Goal: Task Accomplishment & Management: Manage account settings

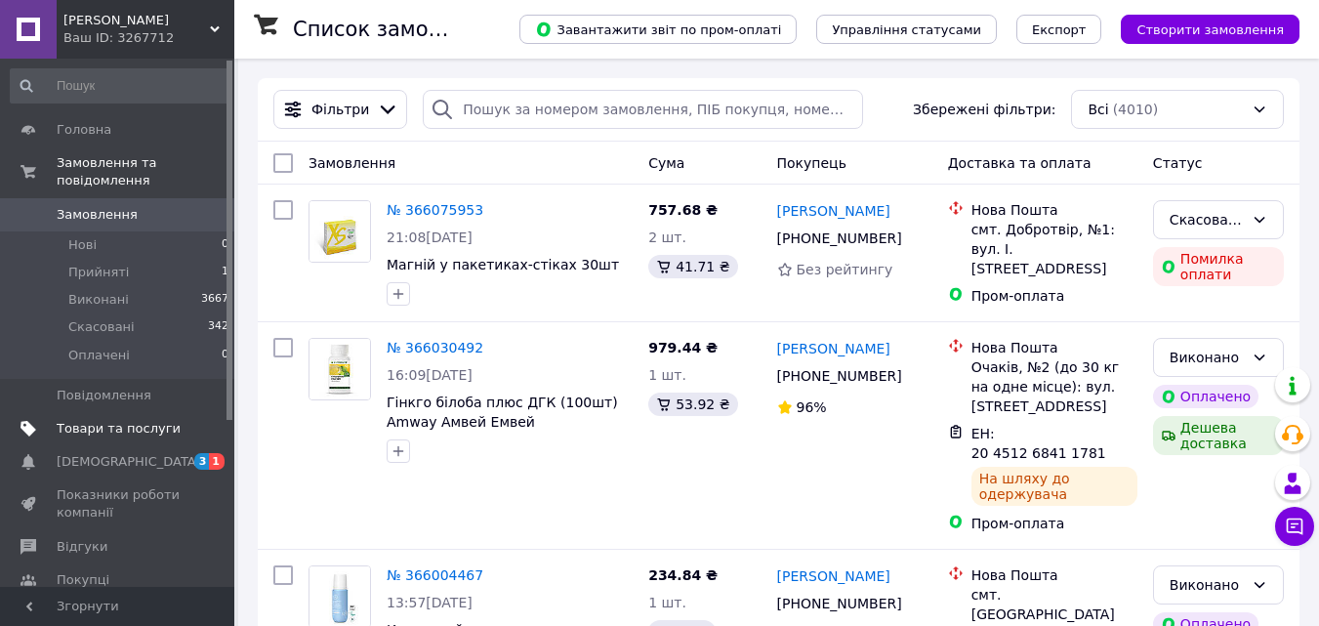
click at [98, 412] on link "Товари та послуги" at bounding box center [120, 428] width 240 height 33
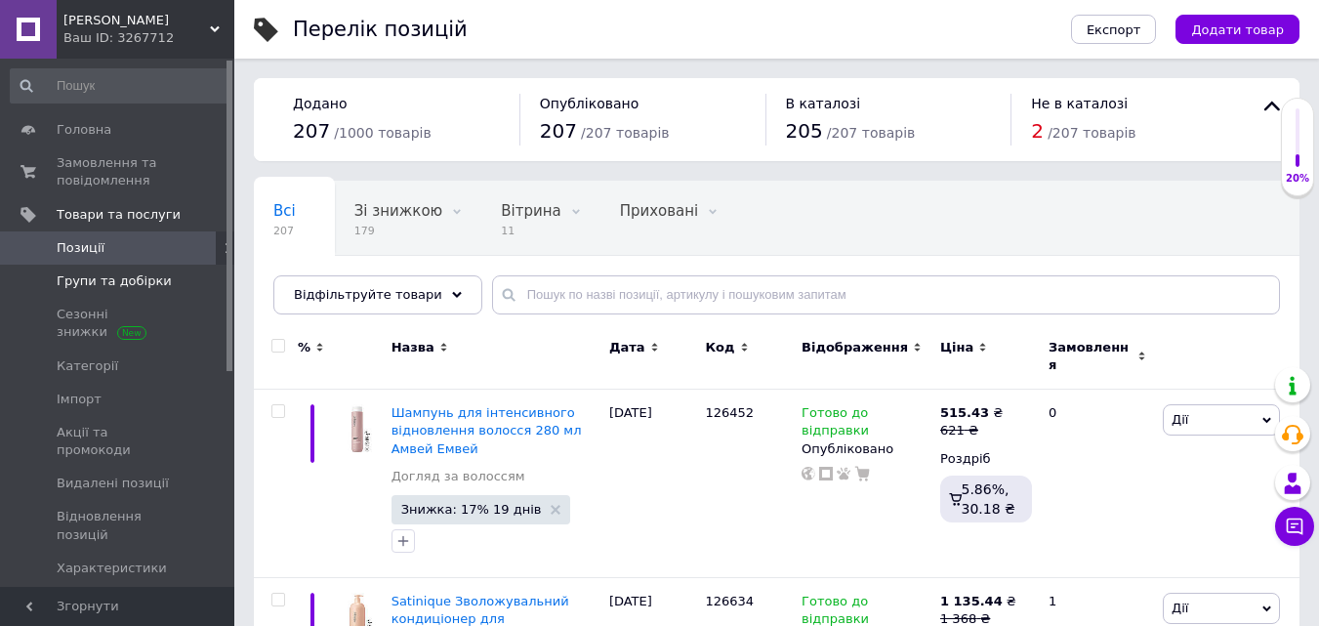
click at [136, 287] on span "Групи та добірки" at bounding box center [114, 281] width 115 height 18
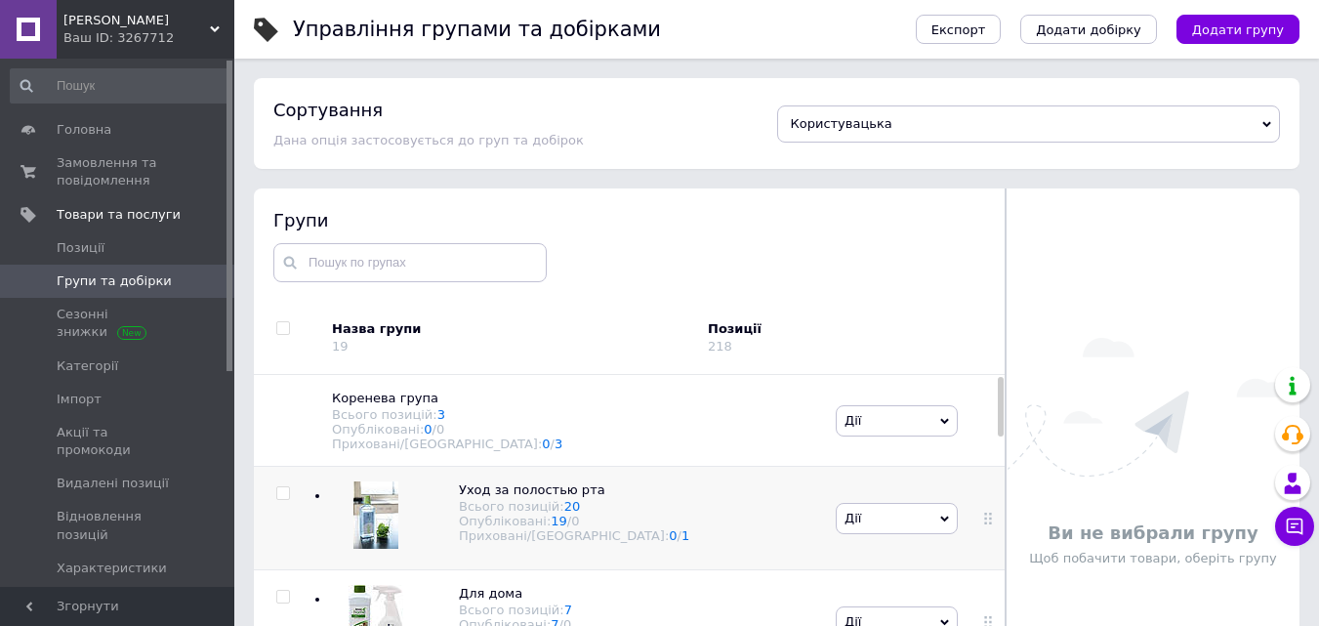
click at [288, 534] on div at bounding box center [283, 518] width 59 height 103
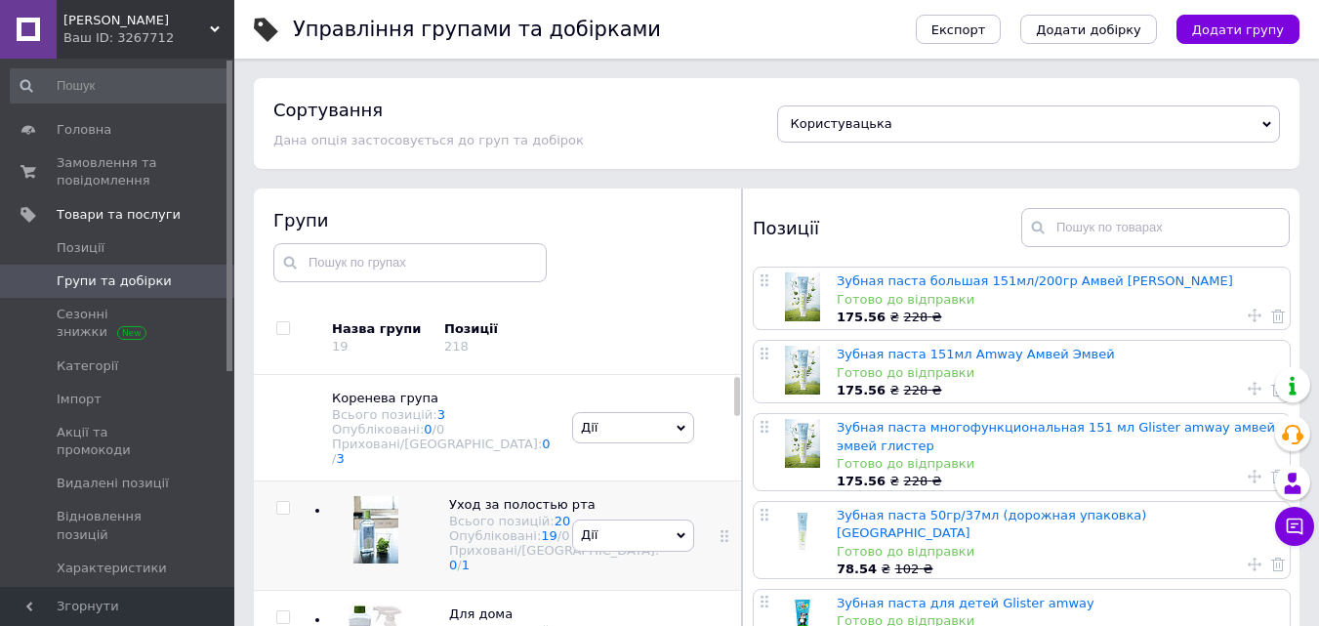
click at [676, 540] on icon at bounding box center [680, 535] width 9 height 9
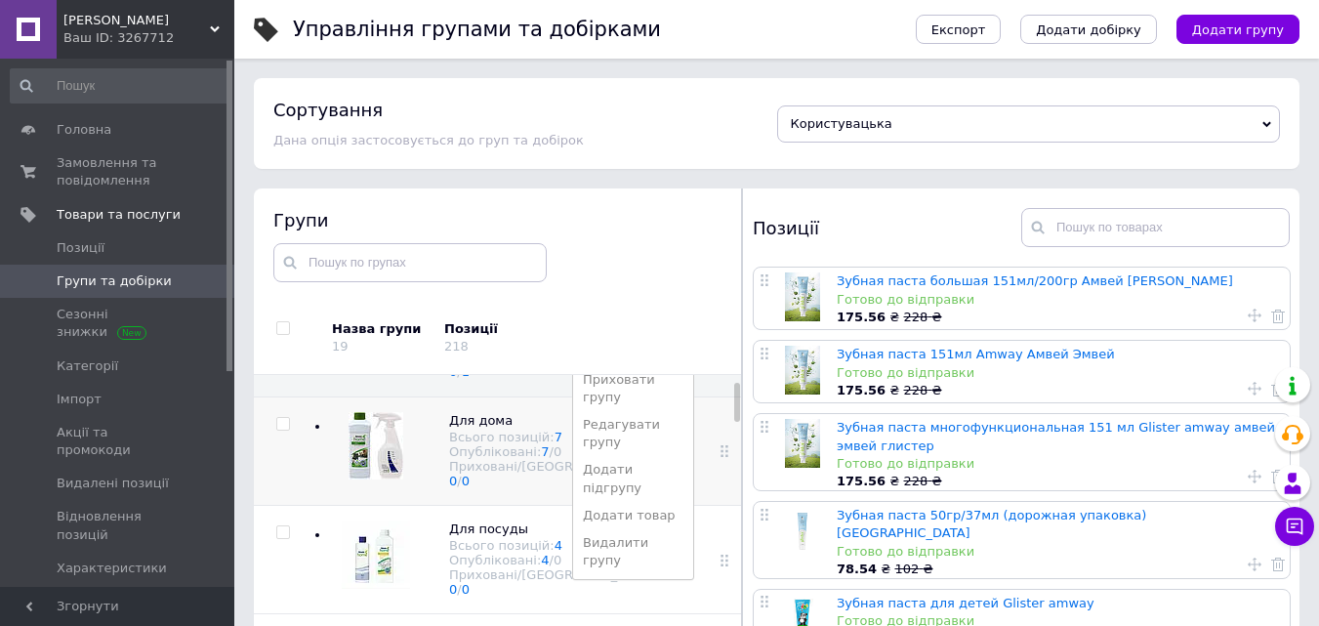
scroll to position [195, 0]
click at [628, 429] on li "Редагувати групу" at bounding box center [633, 431] width 120 height 45
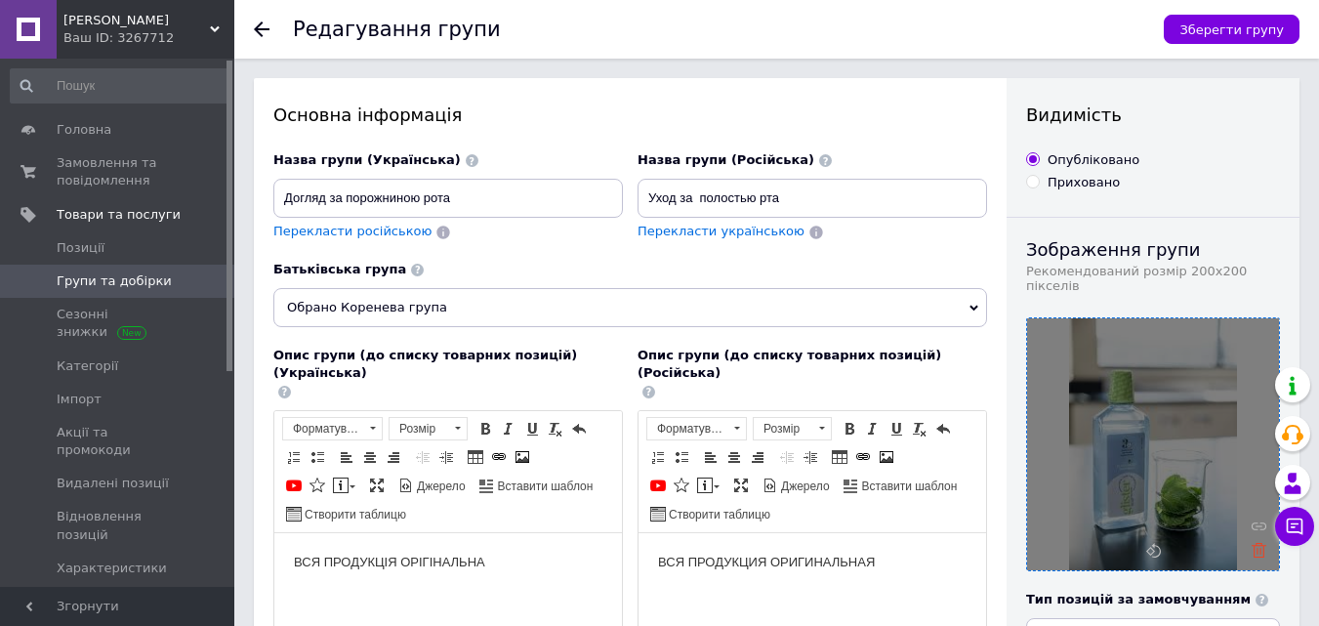
click at [1261, 543] on use at bounding box center [1258, 550] width 15 height 15
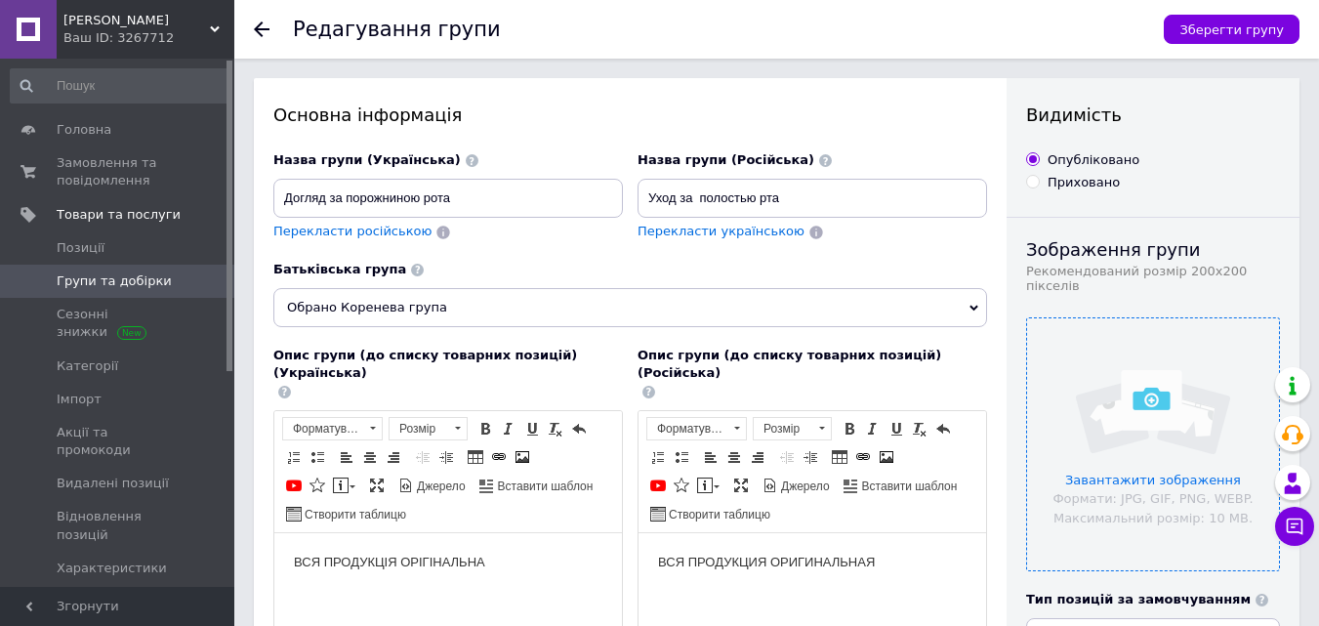
click at [1167, 410] on input "file" at bounding box center [1153, 444] width 252 height 252
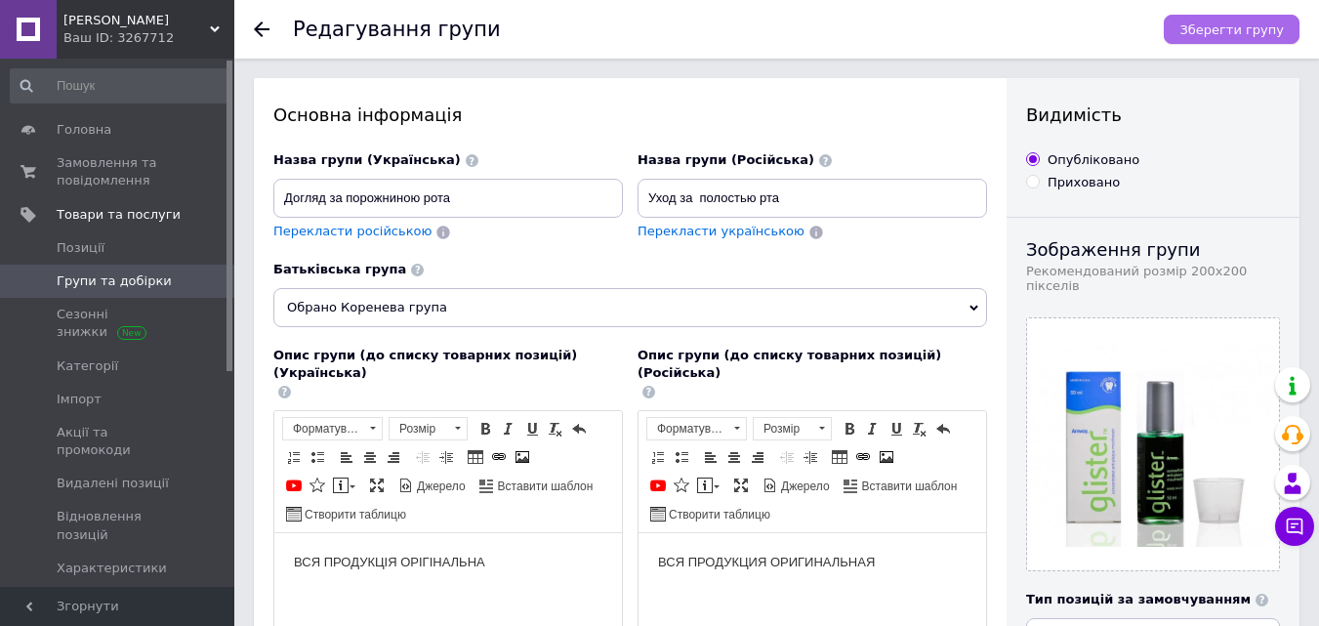
click at [1241, 26] on span "Зберегти групу" at bounding box center [1231, 29] width 104 height 15
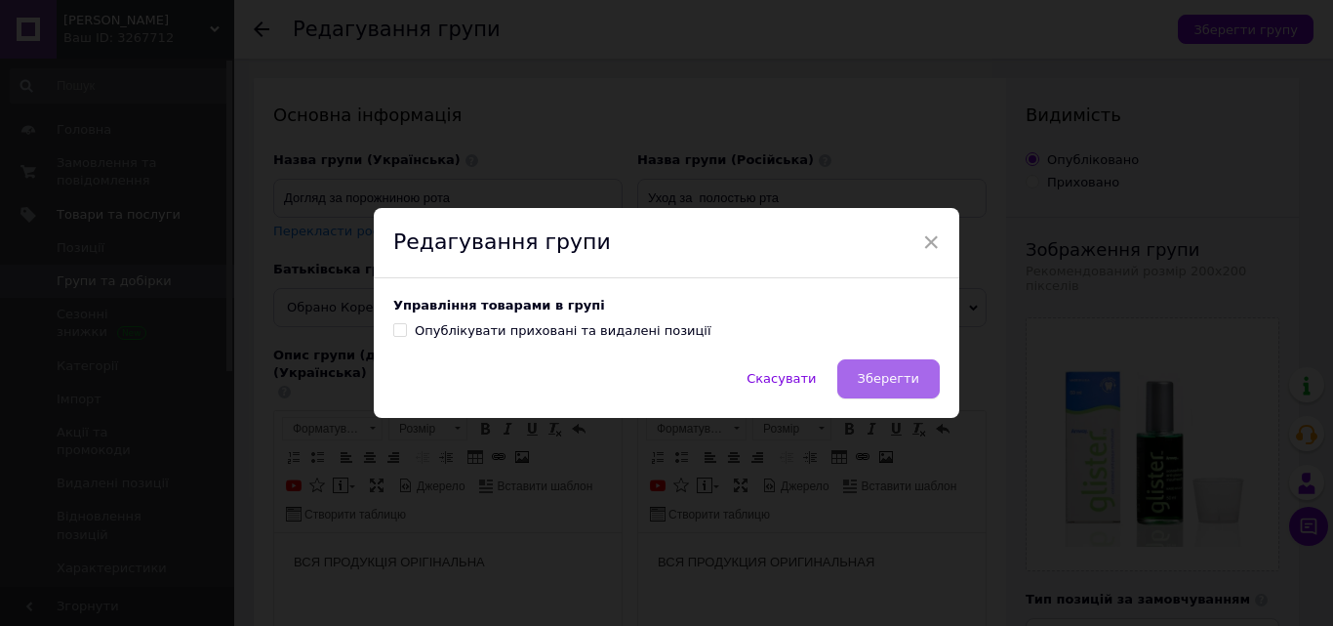
click at [898, 381] on span "Зберегти" at bounding box center [888, 378] width 61 height 15
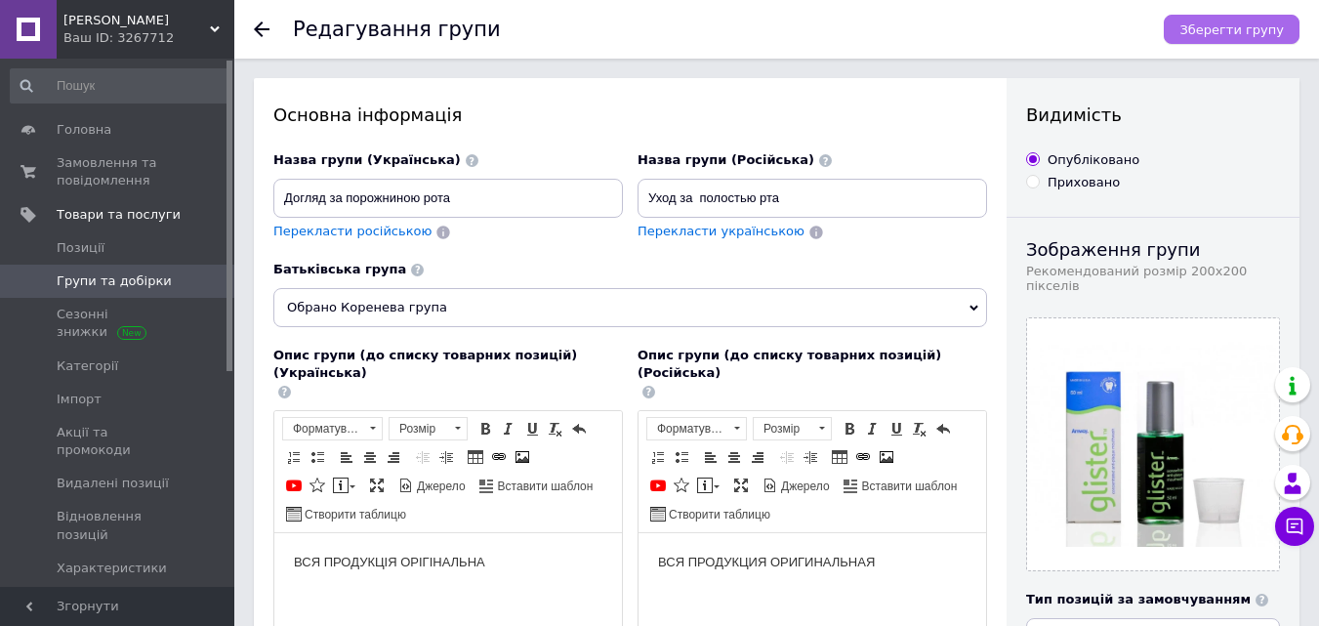
click at [1256, 33] on span "Зберегти групу" at bounding box center [1231, 29] width 104 height 15
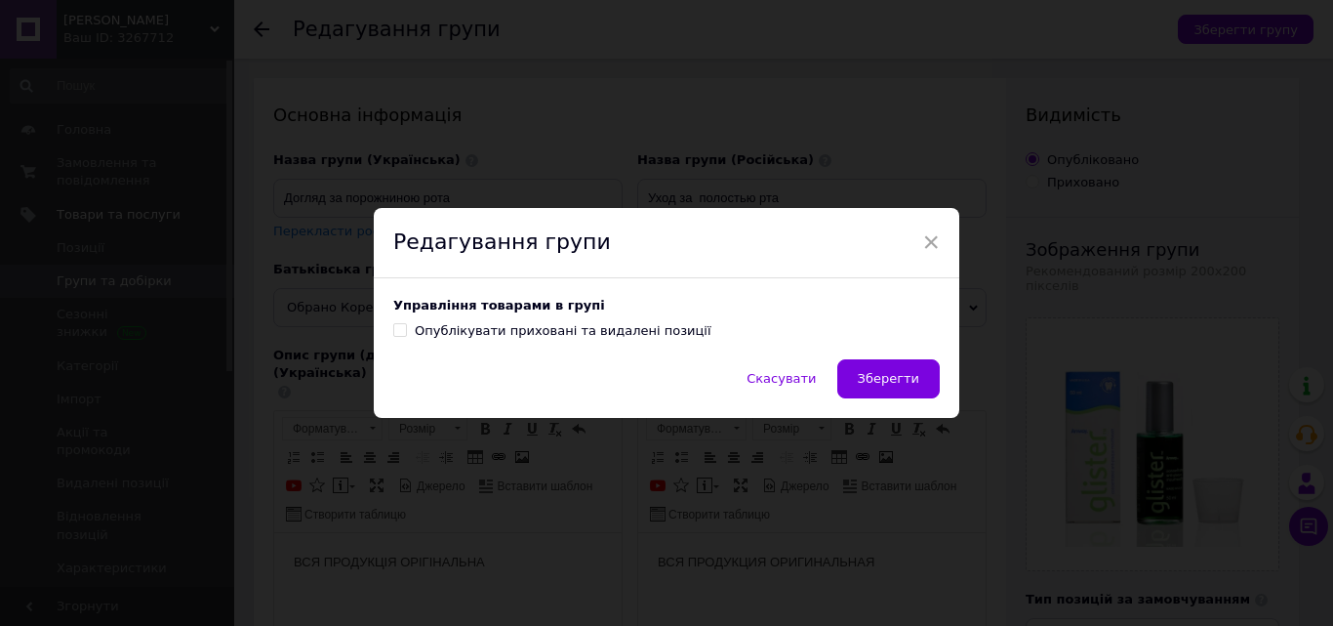
click at [397, 328] on input "Опублікувати приховані та видалені позиції" at bounding box center [399, 329] width 13 height 13
checkbox input "true"
click at [898, 372] on span "Зберегти" at bounding box center [888, 378] width 61 height 15
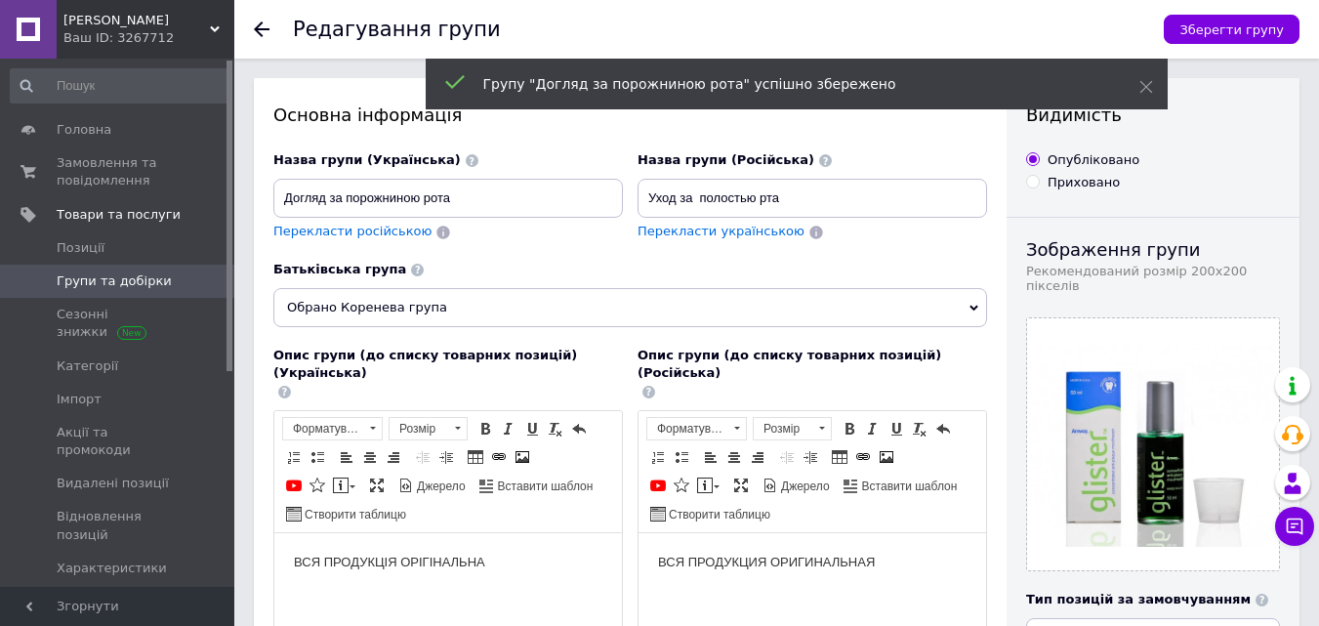
click at [266, 23] on icon at bounding box center [262, 29] width 16 height 16
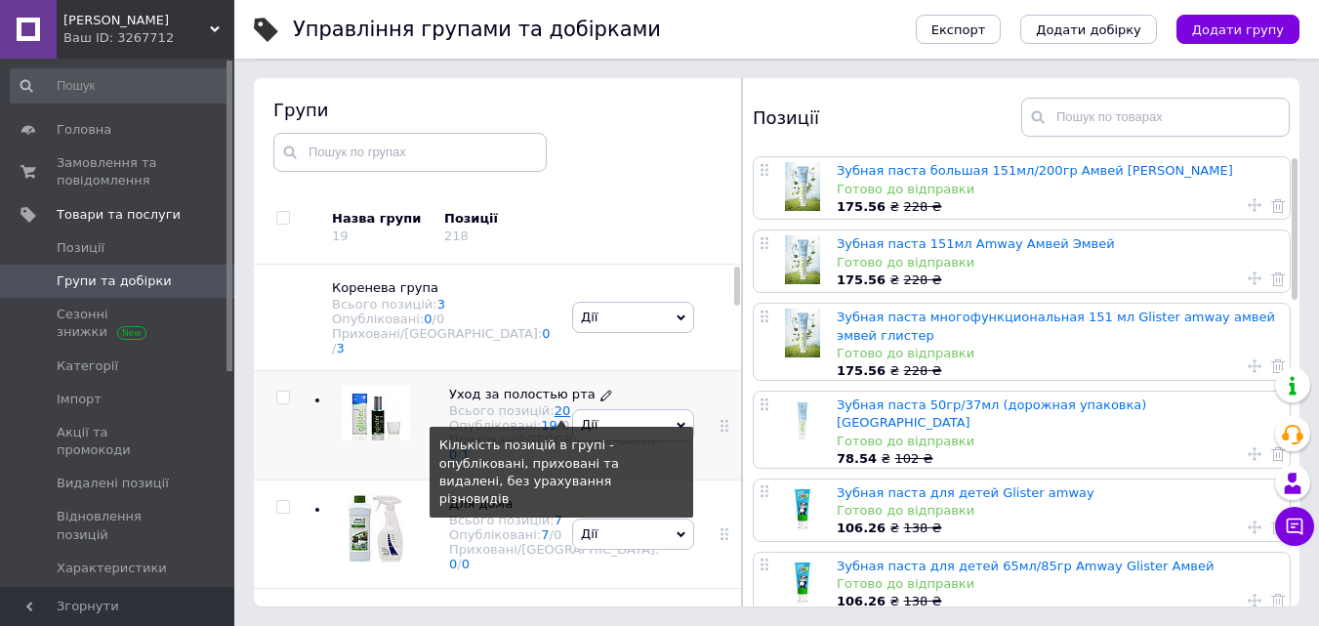
click at [554, 418] on link "20" at bounding box center [562, 410] width 17 height 15
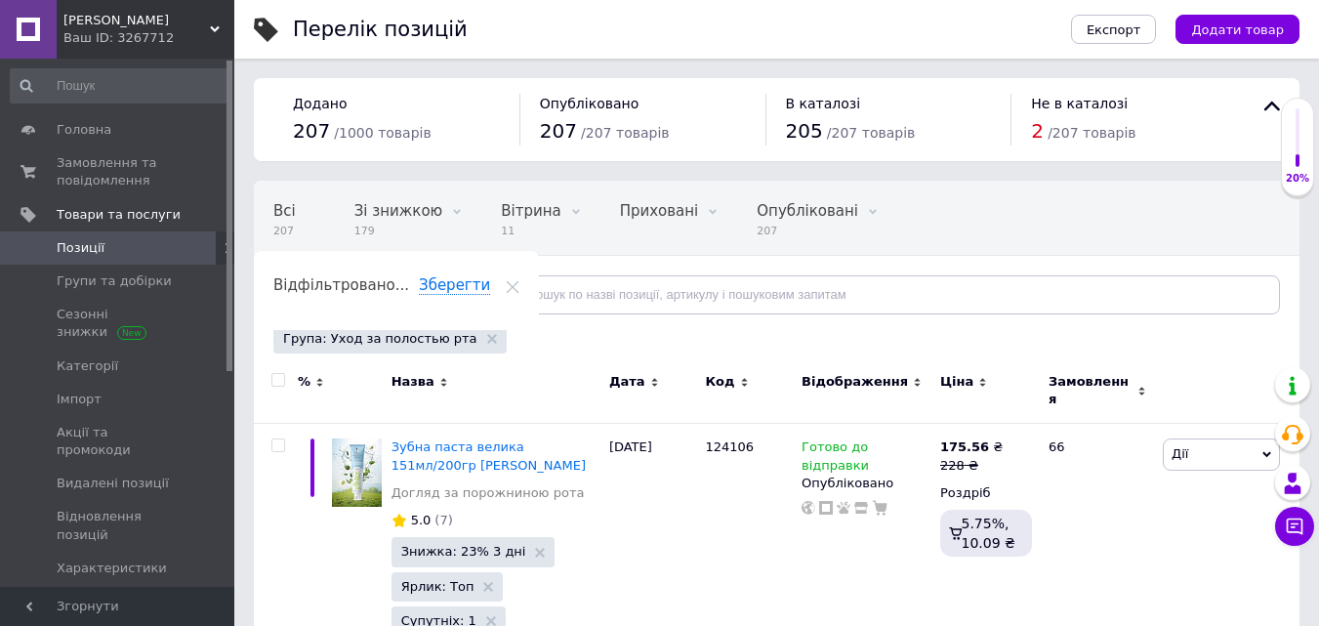
click at [519, 280] on use at bounding box center [513, 286] width 13 height 13
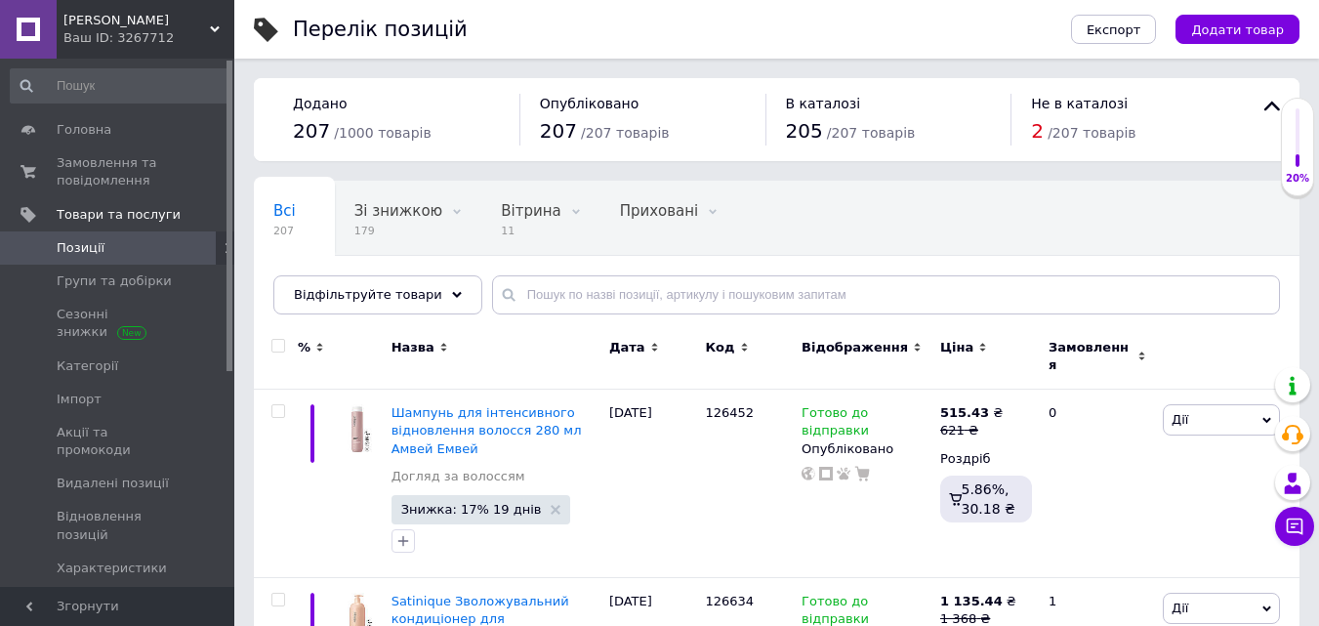
click at [1039, 134] on span "2" at bounding box center [1037, 130] width 13 height 23
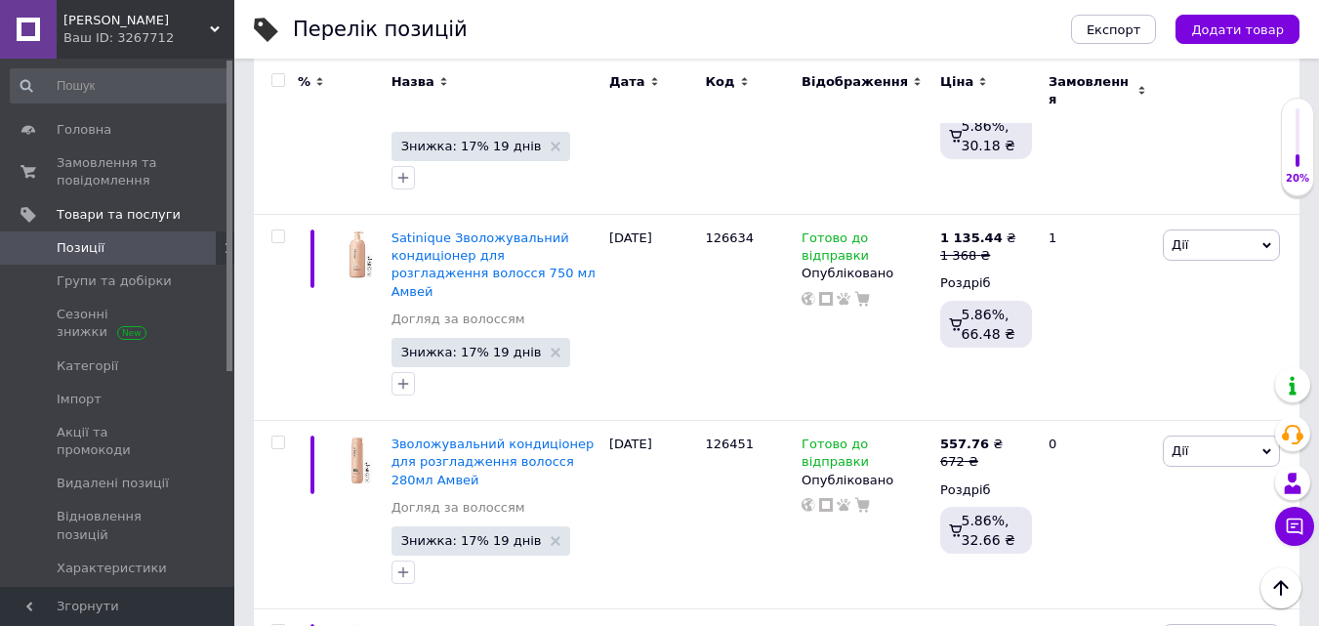
scroll to position [195, 0]
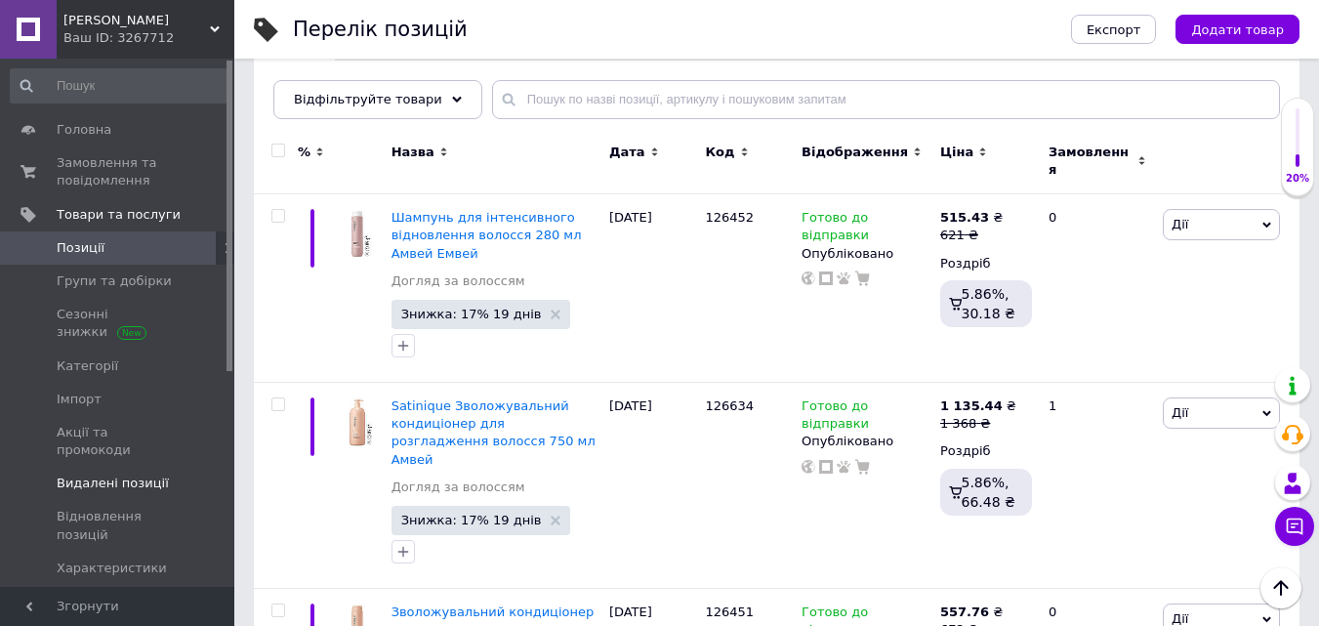
click at [143, 467] on link "Видалені позиції" at bounding box center [120, 483] width 240 height 33
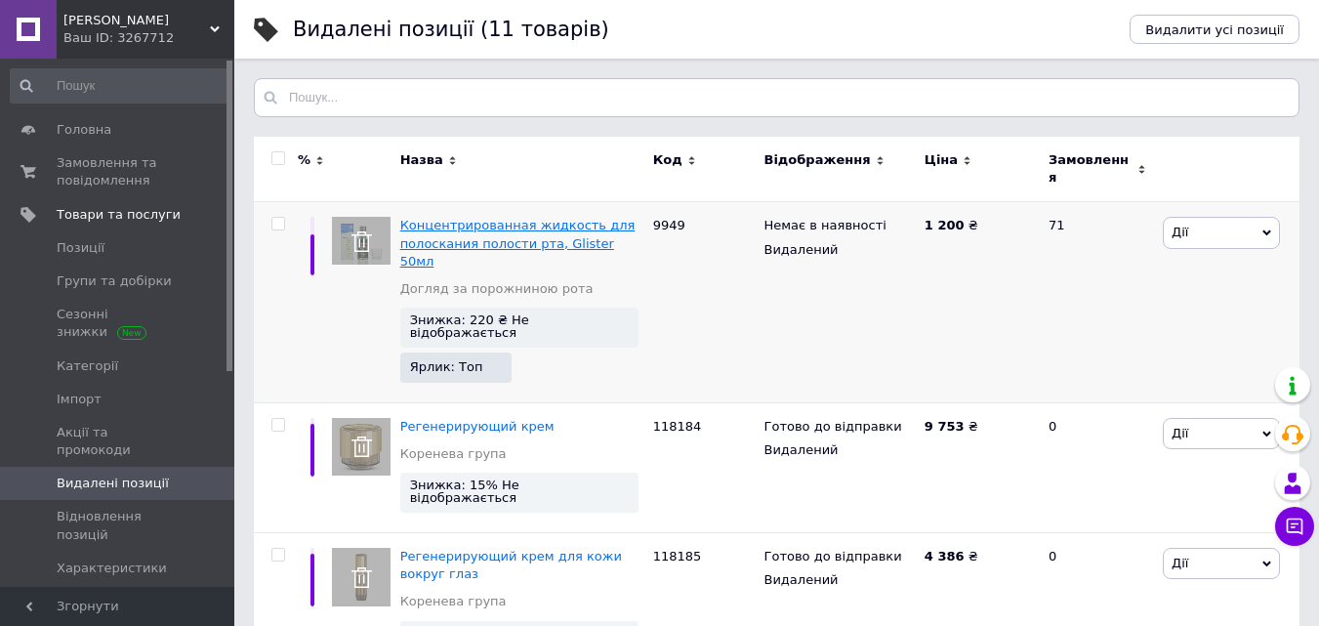
click at [496, 225] on span "Концентрированная жидкость для полоскания полости рта, Glister 50мл" at bounding box center [517, 243] width 235 height 50
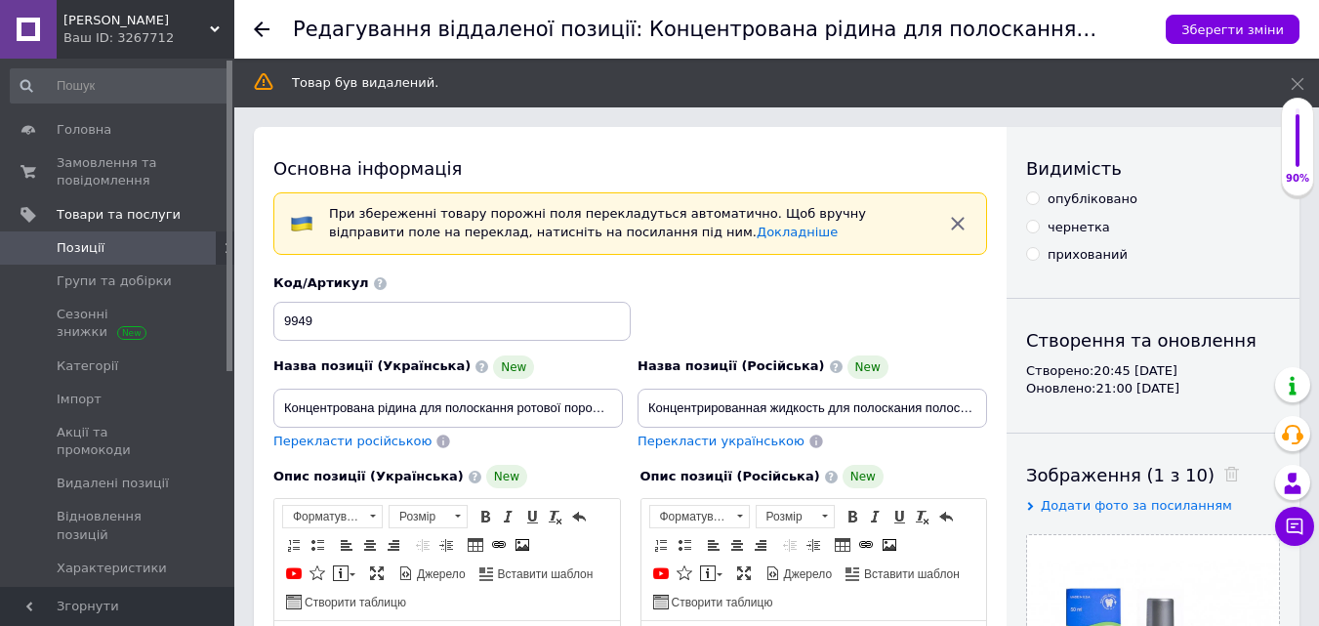
click at [1035, 197] on input "опубліковано" at bounding box center [1032, 197] width 13 height 13
radio input "true"
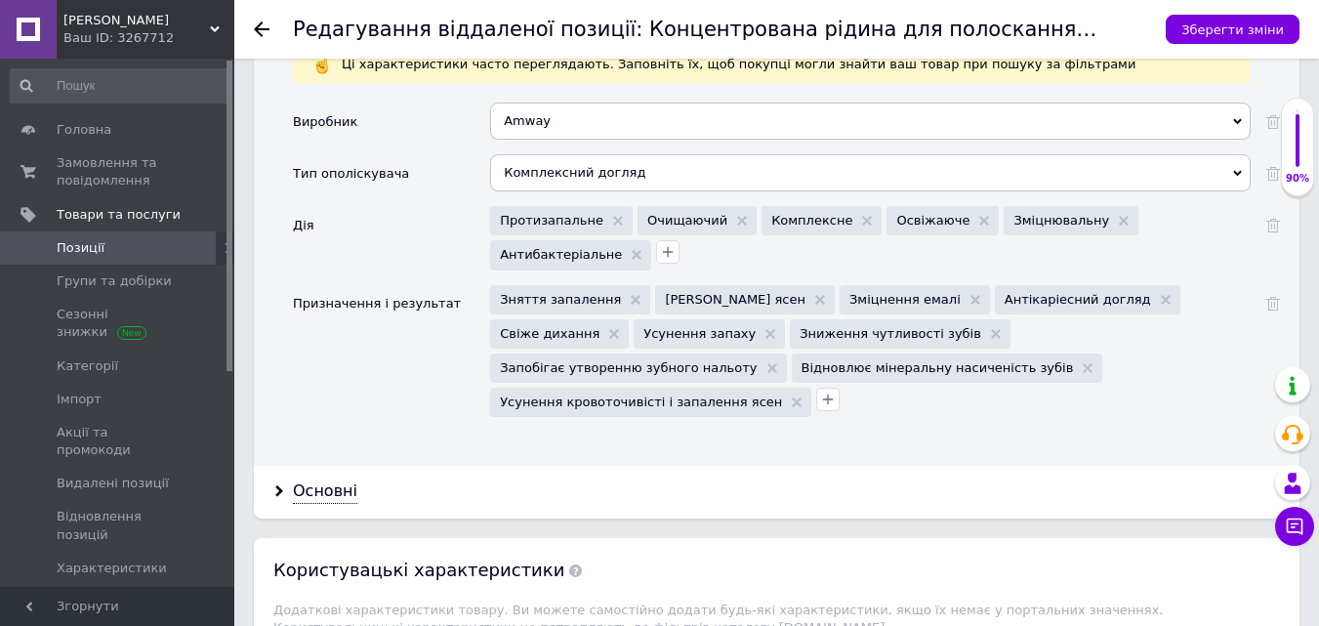
scroll to position [2245, 0]
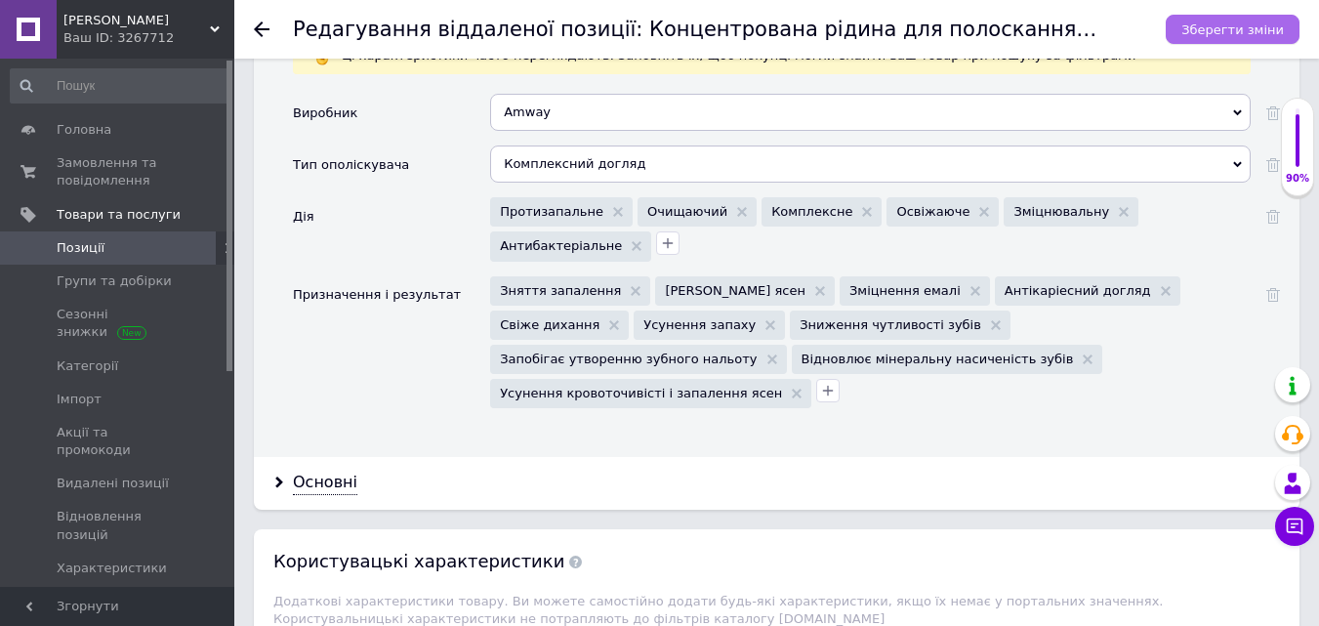
click at [1239, 26] on icon "Зберегти зміни" at bounding box center [1232, 29] width 102 height 15
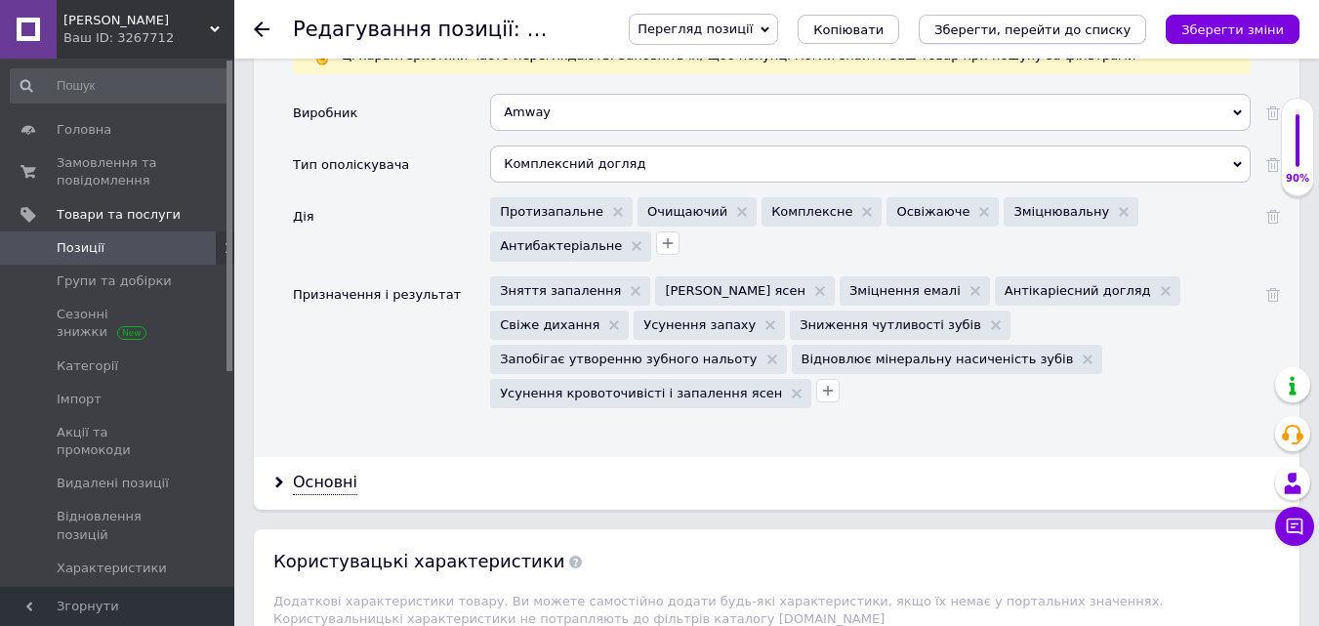
click at [1093, 29] on icon "Зберегти, перейти до списку" at bounding box center [1032, 29] width 196 height 15
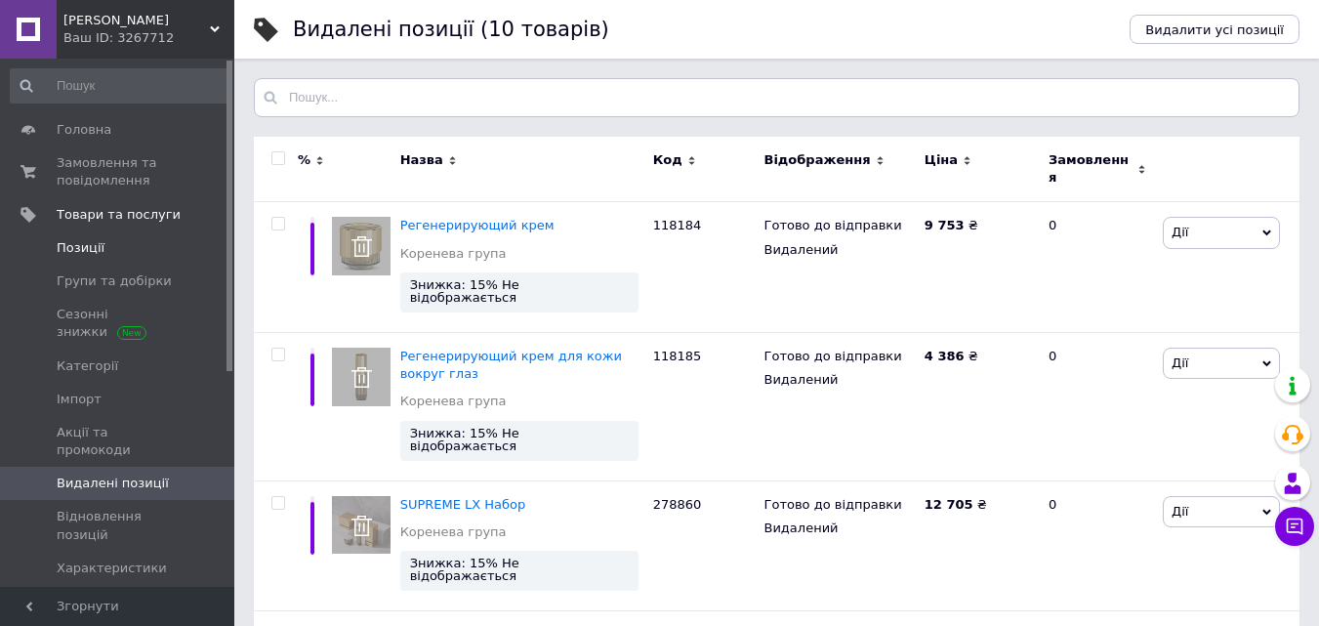
click at [94, 244] on span "Позиції" at bounding box center [81, 248] width 48 height 18
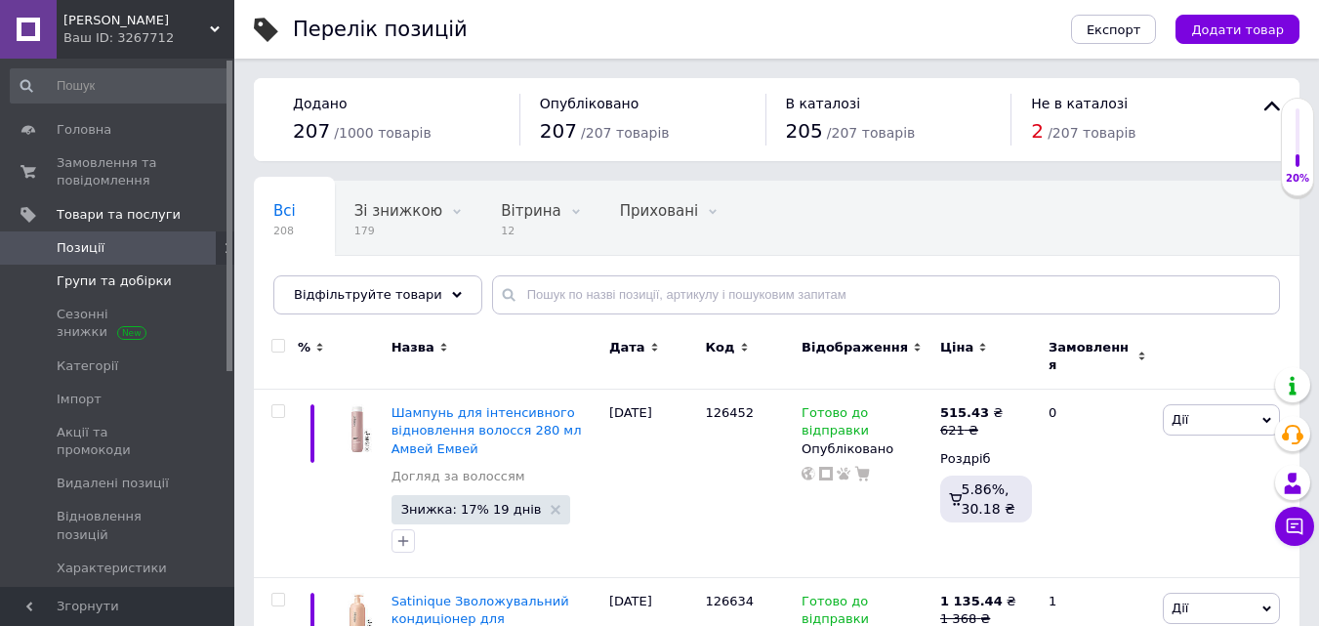
click at [106, 281] on span "Групи та добірки" at bounding box center [114, 281] width 115 height 18
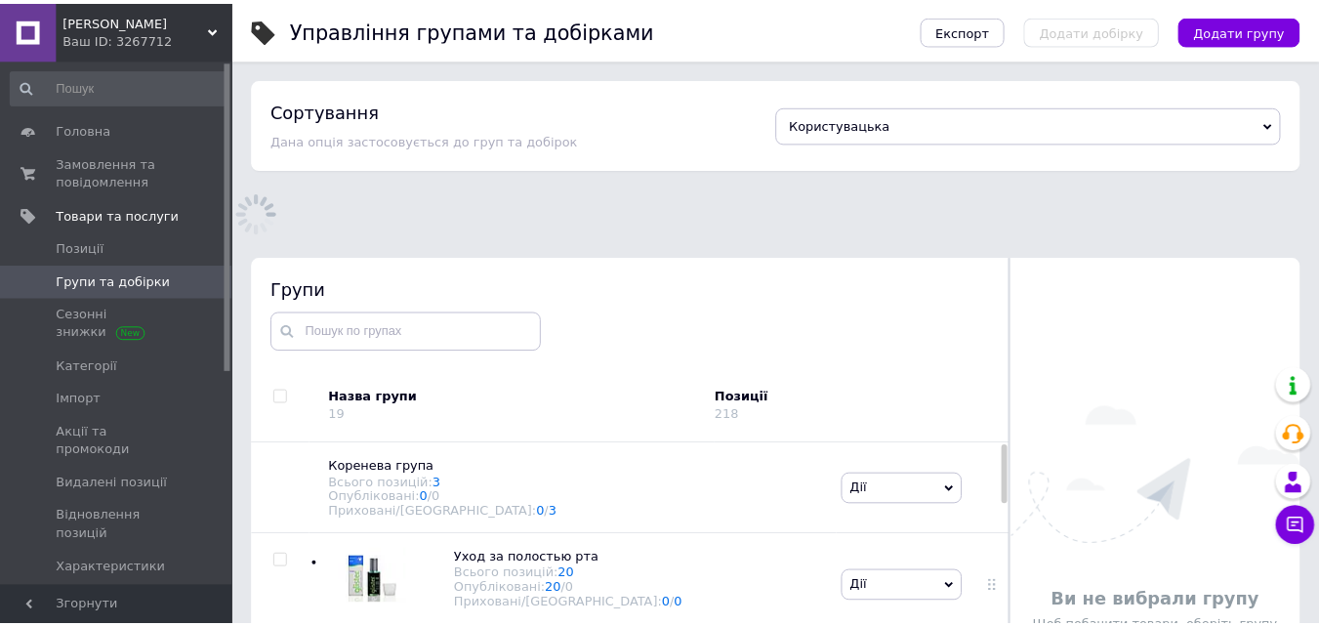
scroll to position [110, 0]
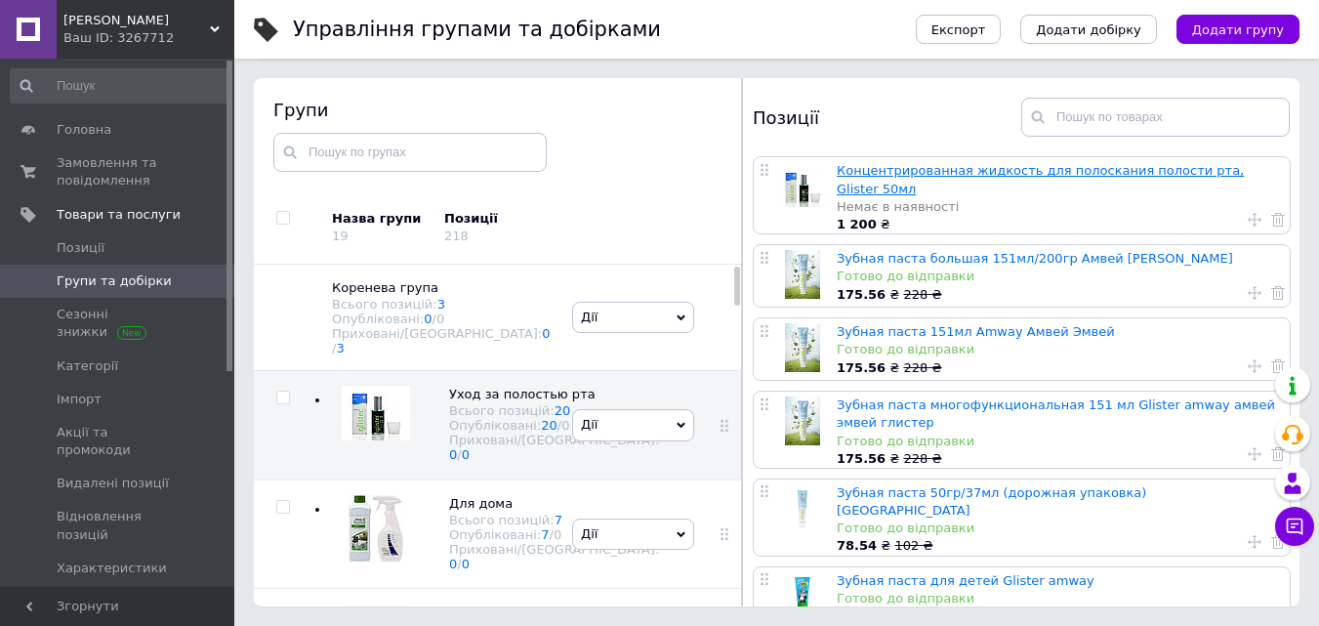
click at [976, 168] on link "Концентрированная жидкость для полоскания полости рта, Glister 50мл" at bounding box center [1040, 179] width 407 height 32
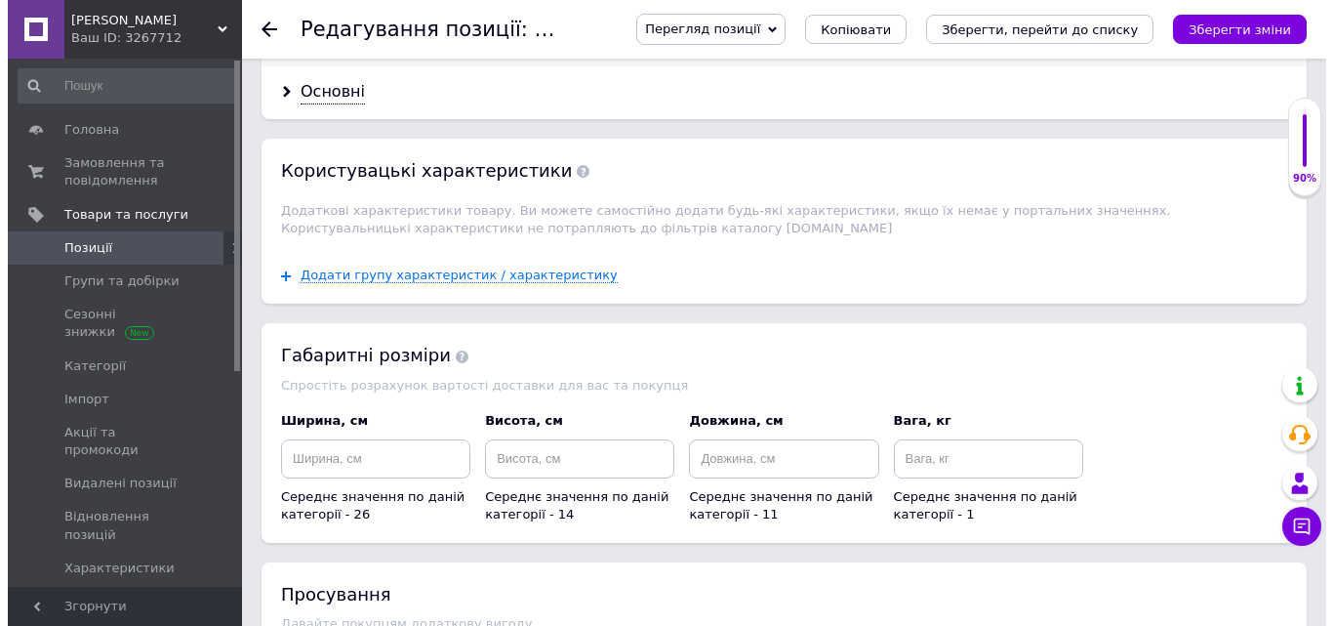
scroll to position [2814, 0]
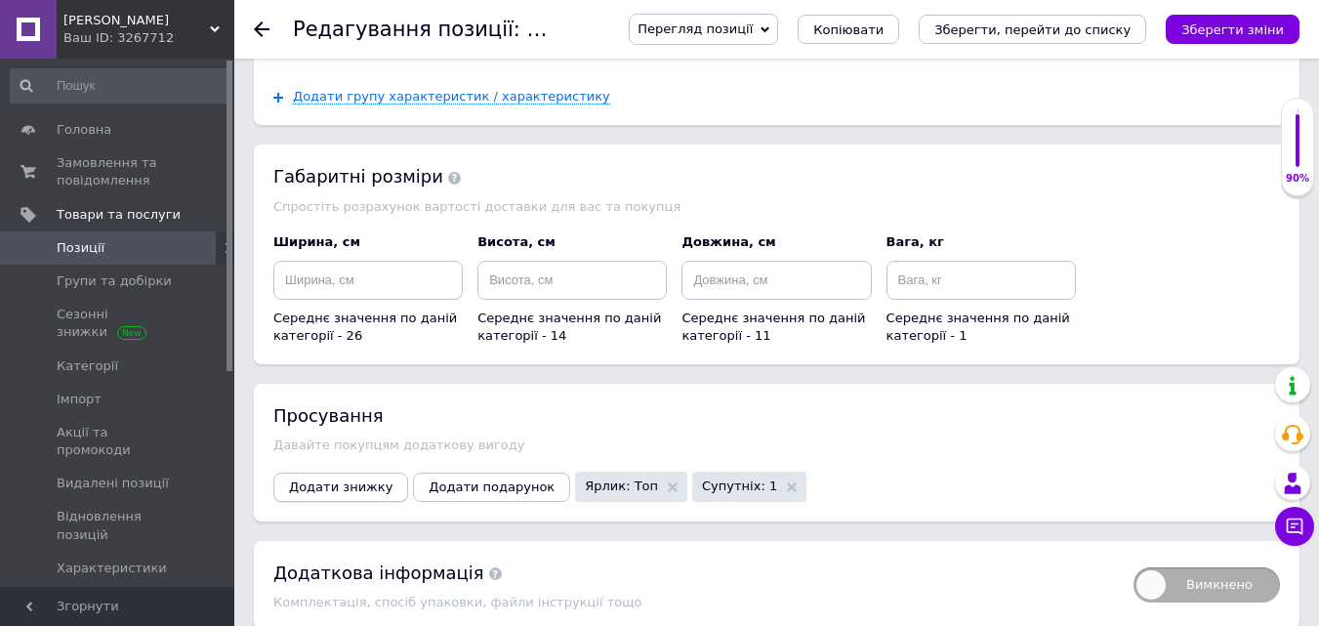
click at [361, 479] on span "Додати знижку" at bounding box center [340, 486] width 103 height 15
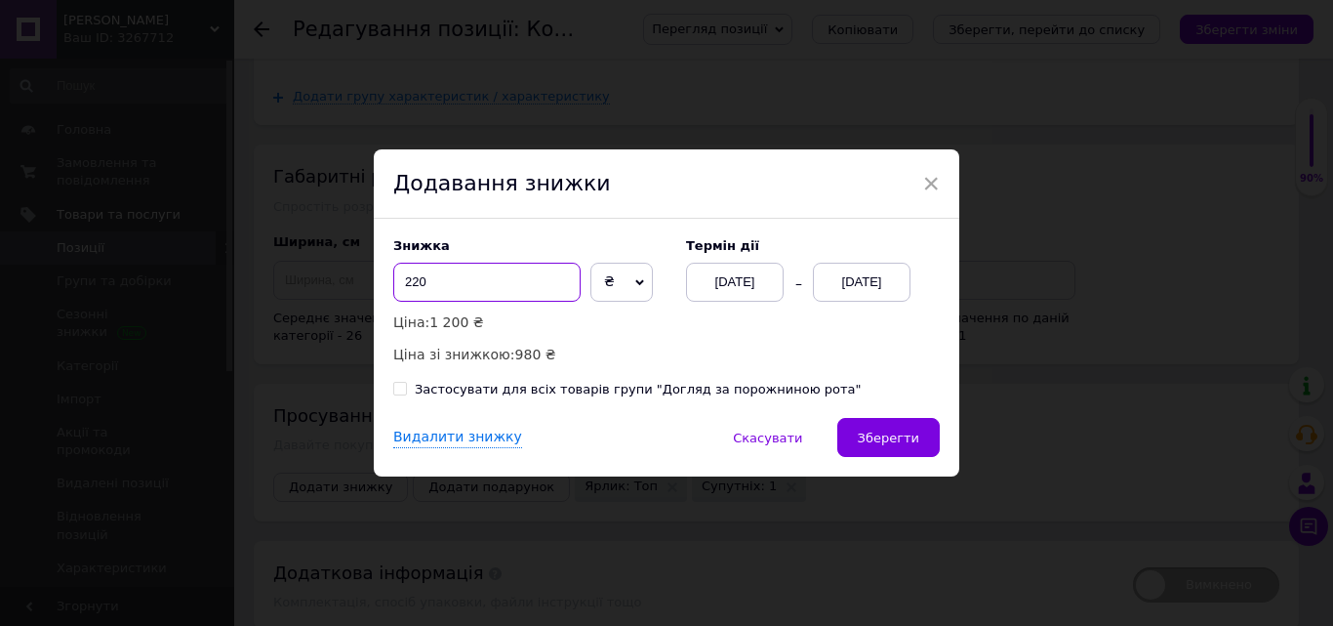
click at [474, 278] on input "220" at bounding box center [486, 282] width 187 height 39
type input "2"
type input "100"
click at [747, 279] on div "[DATE]" at bounding box center [735, 282] width 98 height 39
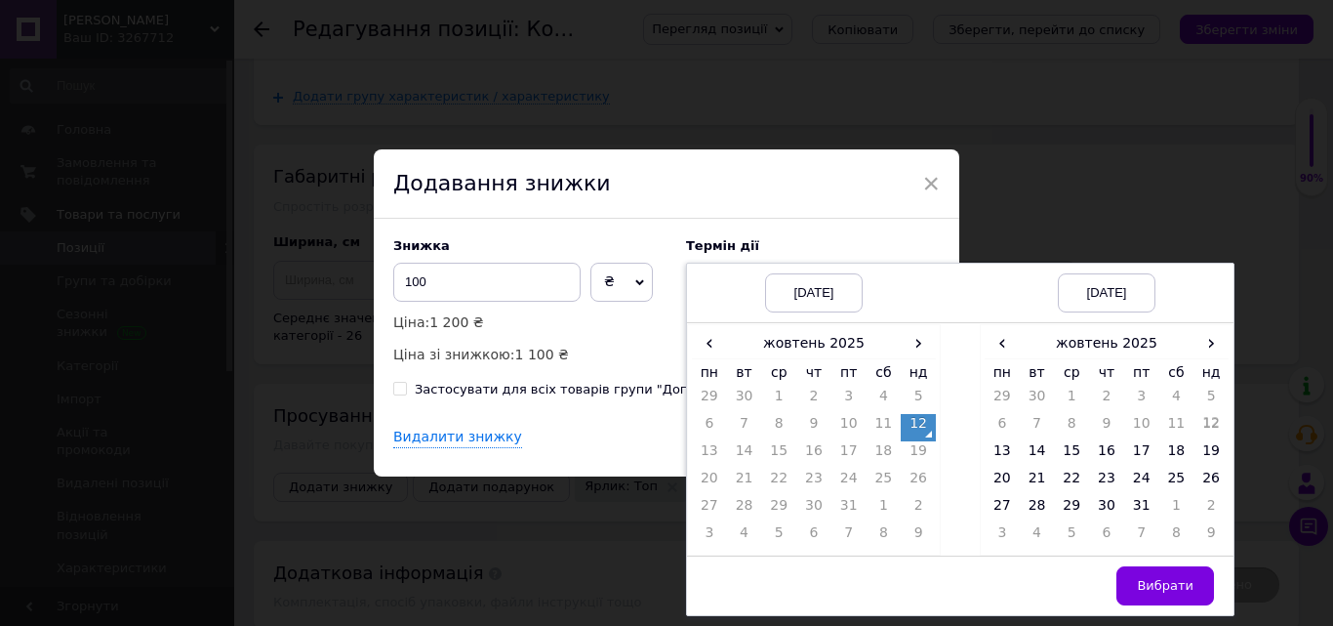
click at [915, 422] on td "12" at bounding box center [918, 427] width 35 height 27
click at [1132, 501] on td "31" at bounding box center [1141, 509] width 35 height 27
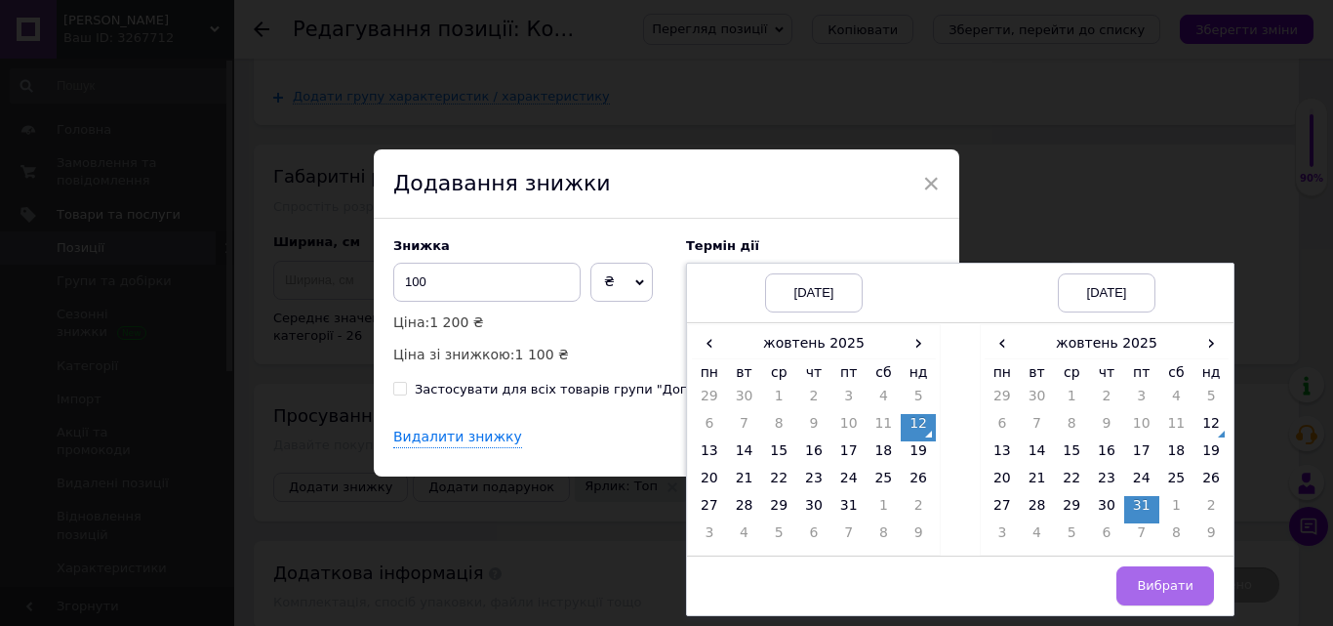
click at [1164, 587] on span "Вибрати" at bounding box center [1165, 585] width 57 height 15
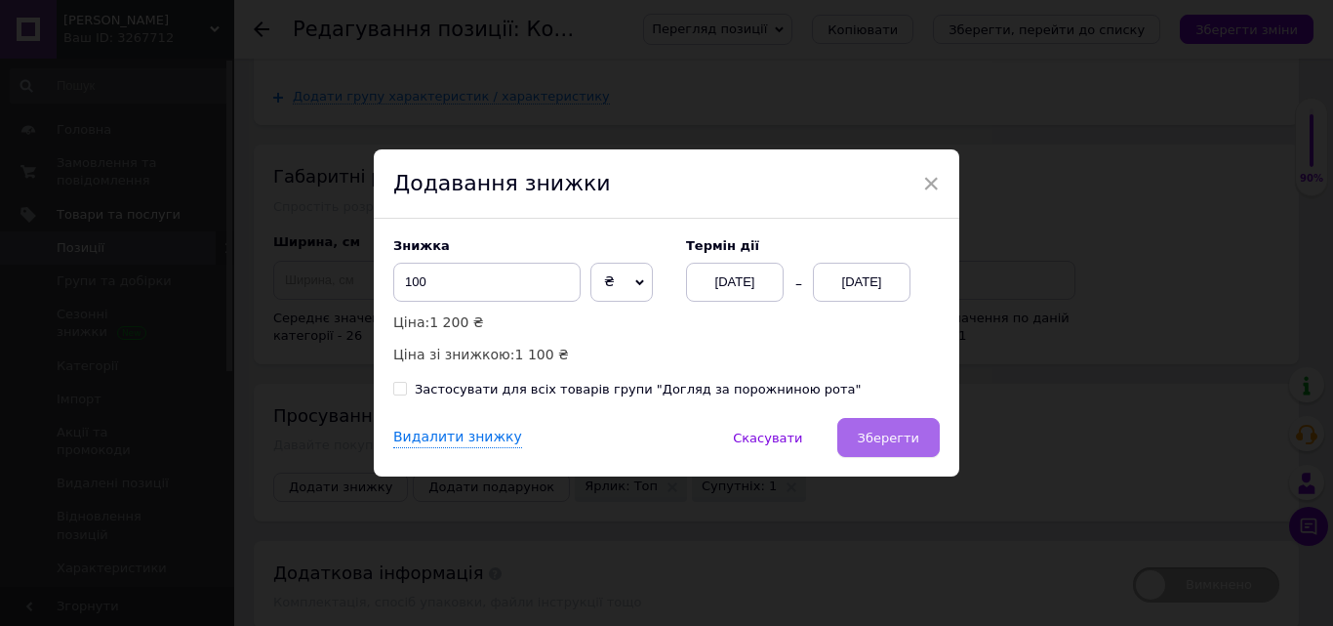
click at [872, 429] on button "Зберегти" at bounding box center [888, 437] width 102 height 39
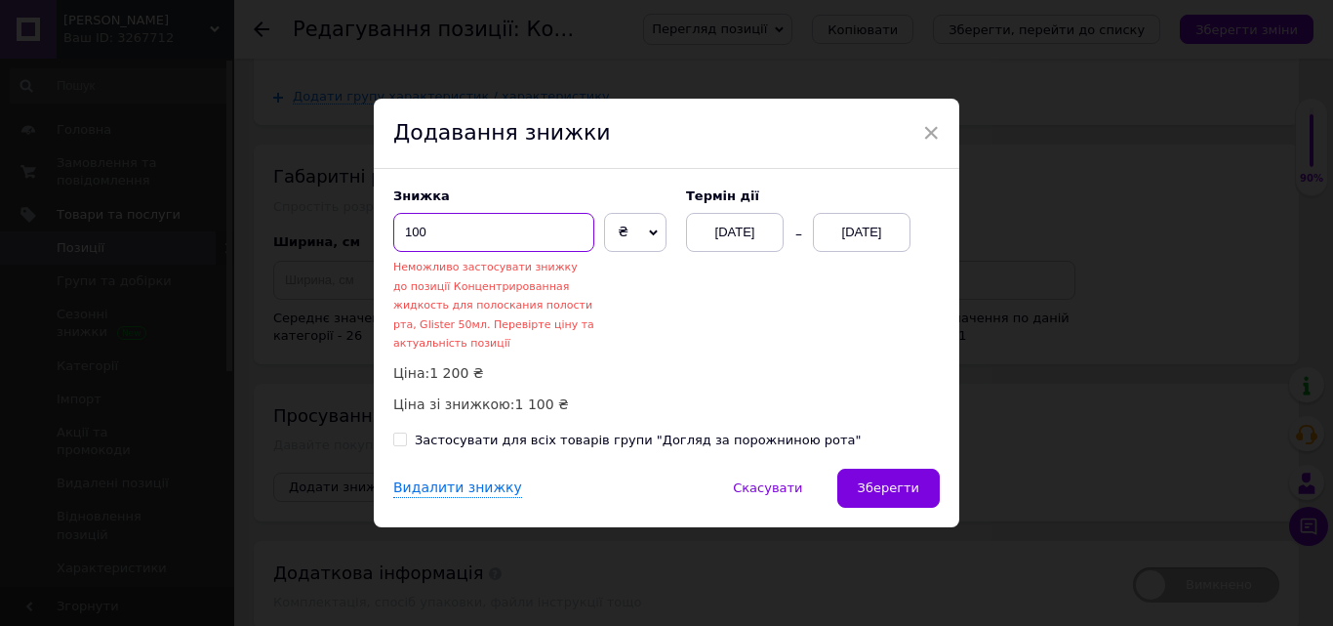
click at [505, 234] on input "100" at bounding box center [493, 232] width 201 height 39
click at [899, 484] on span "Зберегти" at bounding box center [888, 487] width 61 height 15
click at [925, 135] on span "×" at bounding box center [931, 132] width 18 height 33
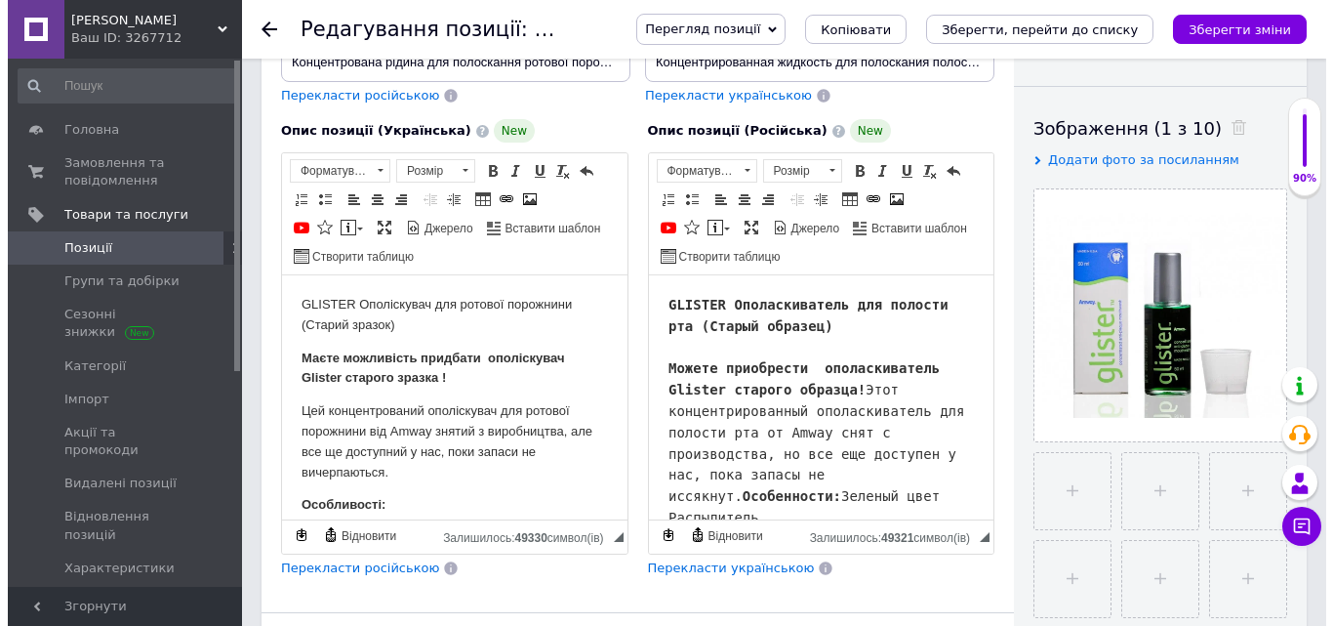
scroll to position [0, 0]
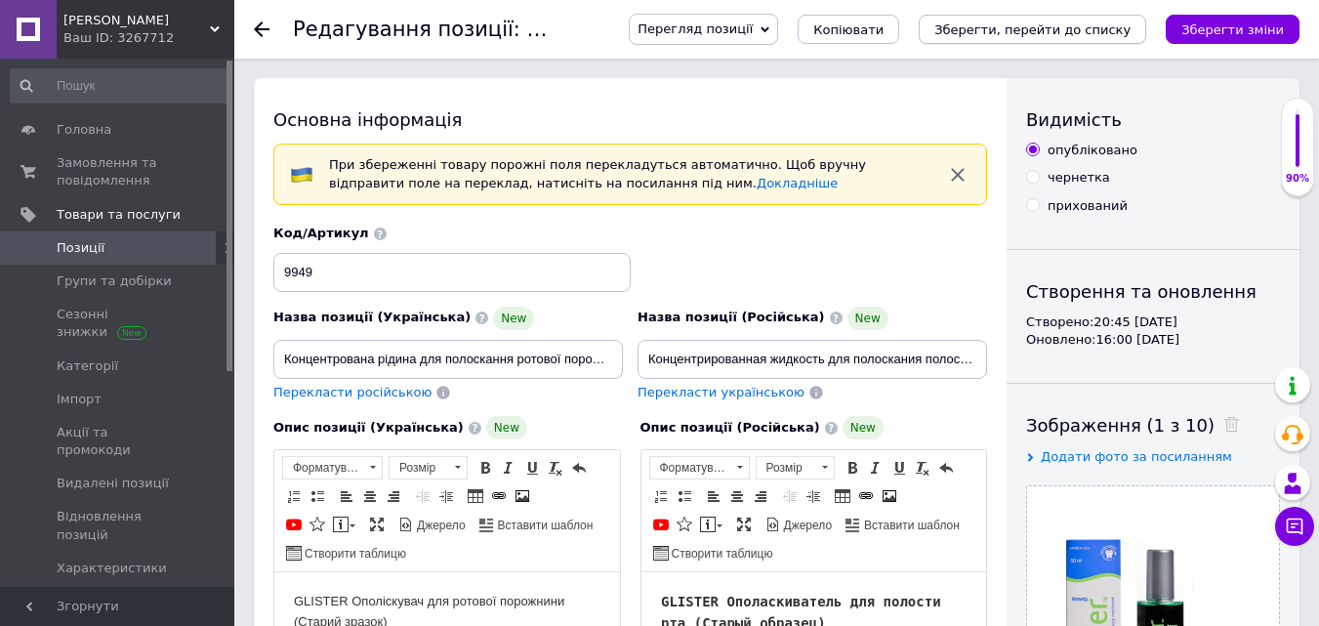
click at [1038, 22] on icon "Зберегти, перейти до списку" at bounding box center [1032, 29] width 196 height 15
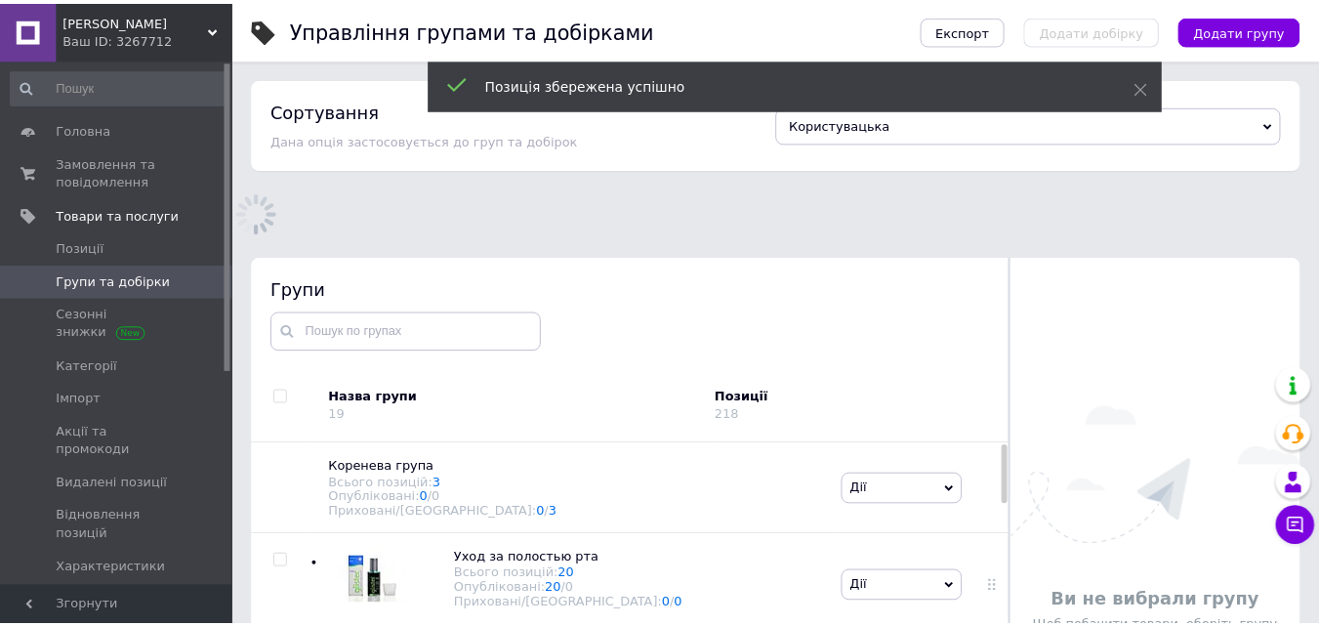
scroll to position [110, 0]
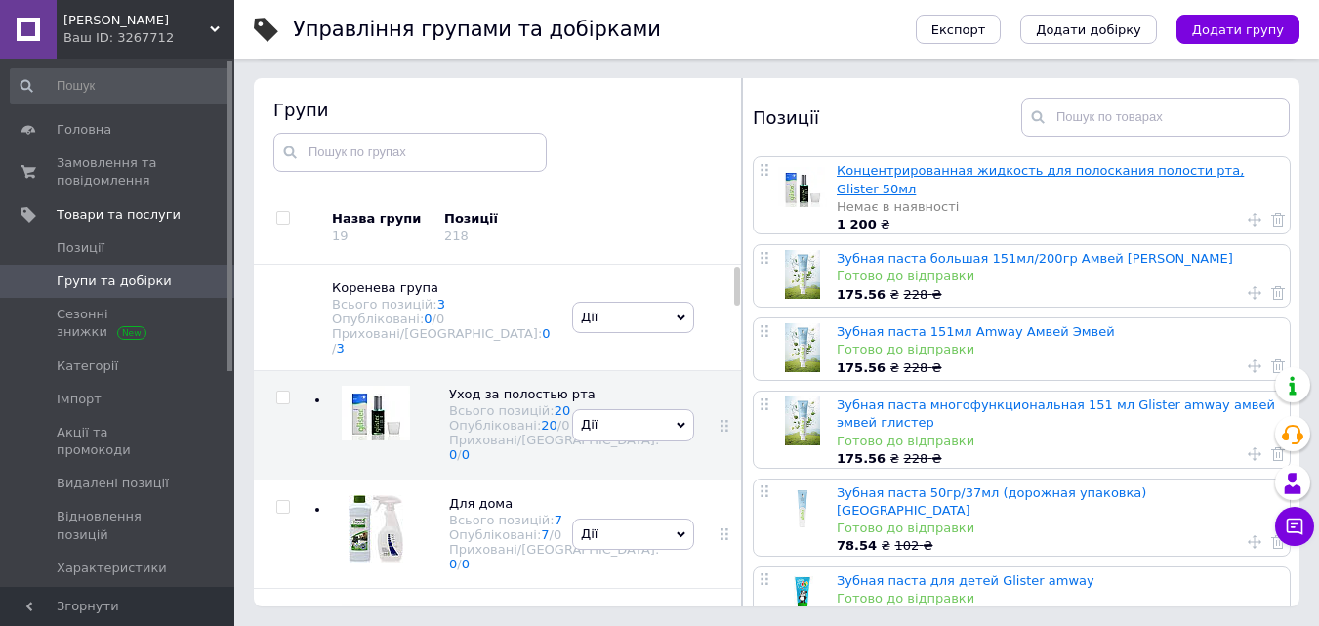
click at [993, 170] on link "Концентрированная жидкость для полоскания полости рта, Glister 50мл" at bounding box center [1040, 179] width 407 height 32
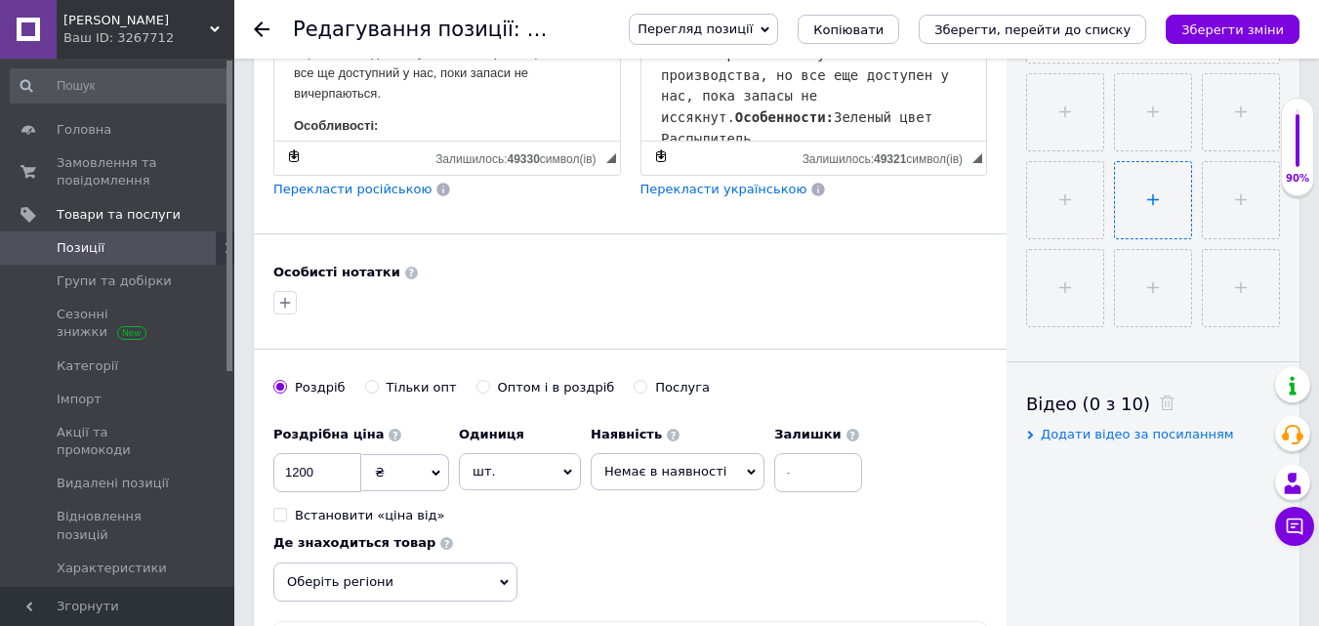
scroll to position [878, 0]
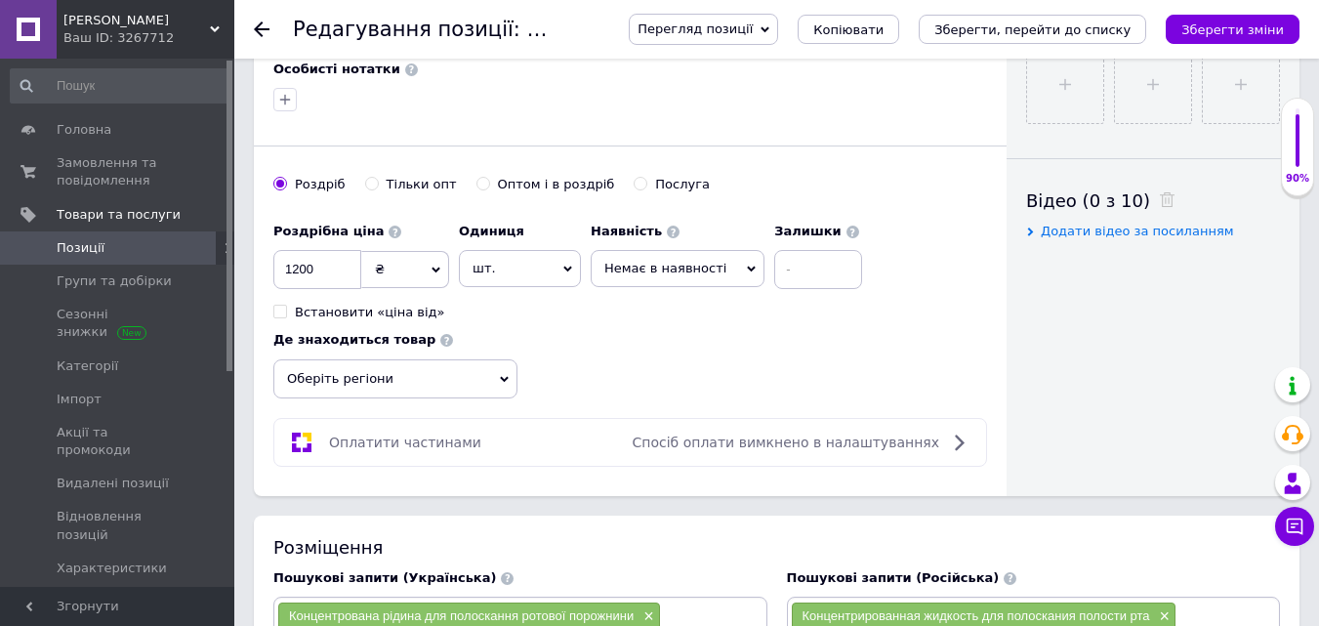
click at [702, 275] on span "Немає в наявності" at bounding box center [665, 268] width 122 height 15
click at [673, 360] on li "Готово до відправки" at bounding box center [678, 363] width 172 height 27
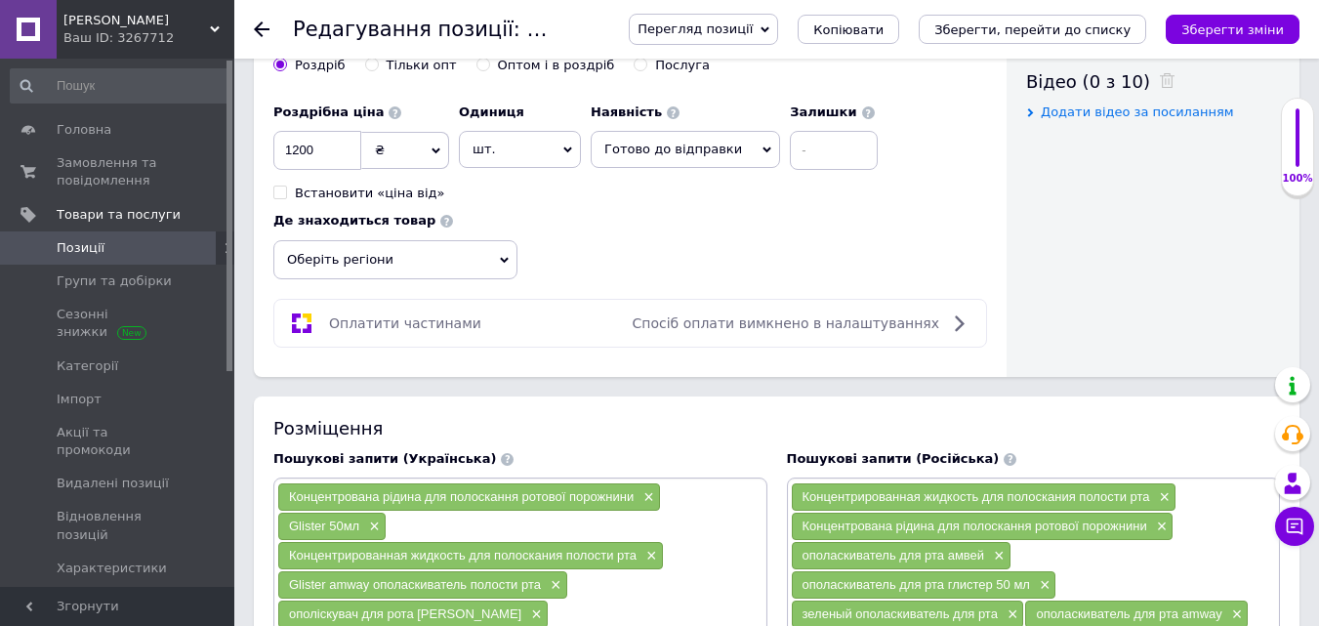
scroll to position [1171, 0]
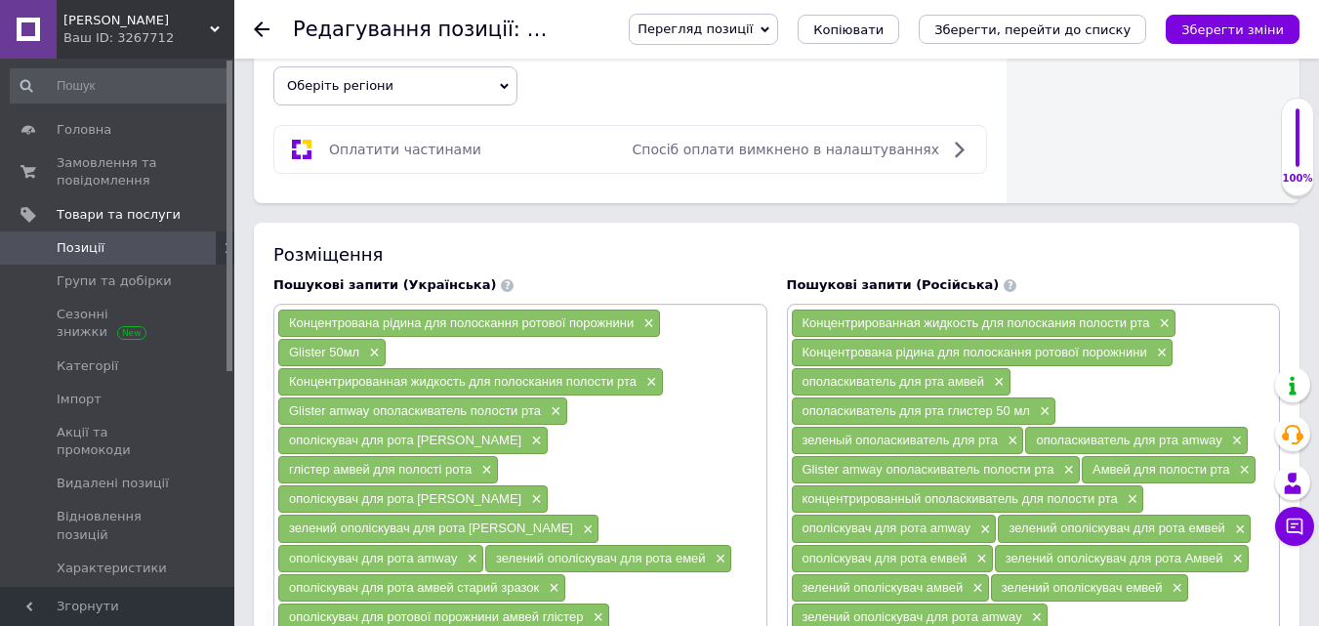
click at [1245, 32] on icon "Зберегти зміни" at bounding box center [1232, 29] width 102 height 15
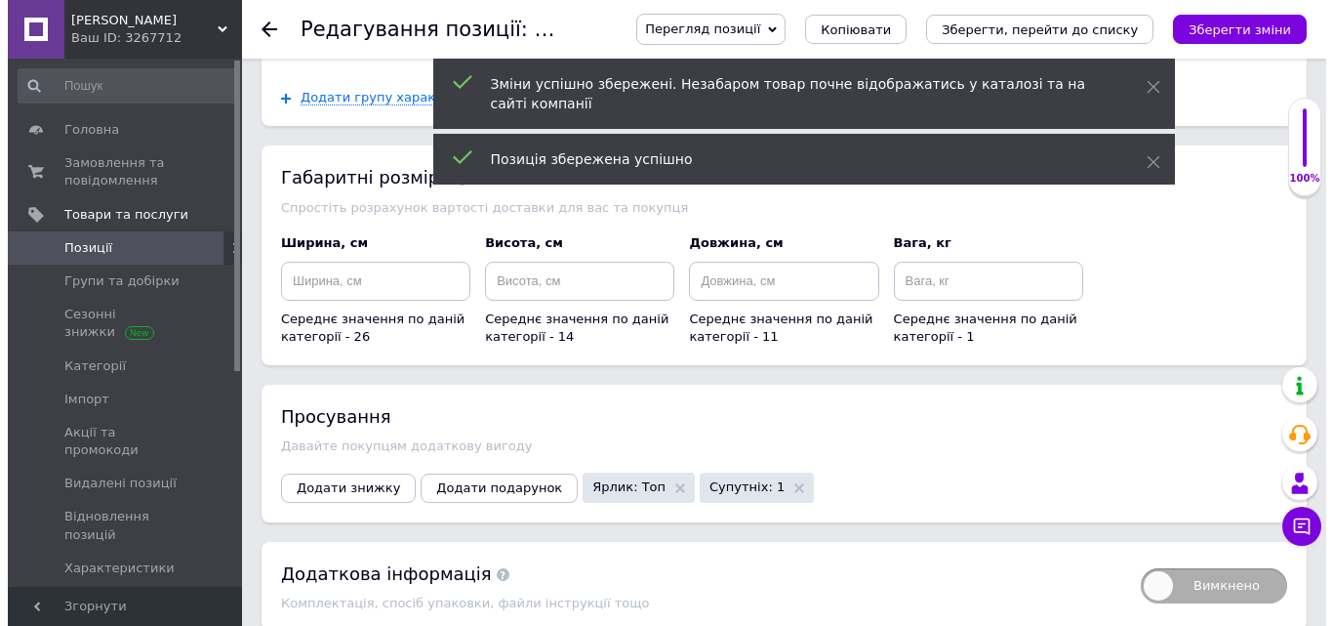
scroll to position [2814, 0]
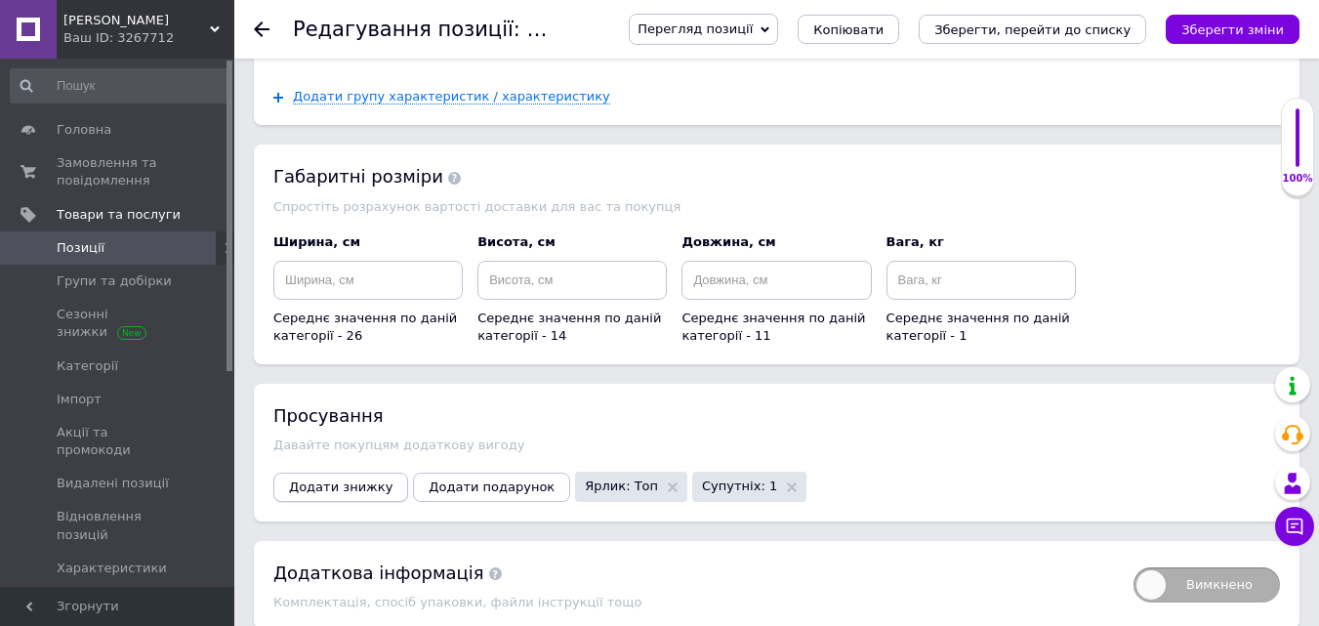
click at [329, 479] on span "Додати знижку" at bounding box center [340, 486] width 103 height 15
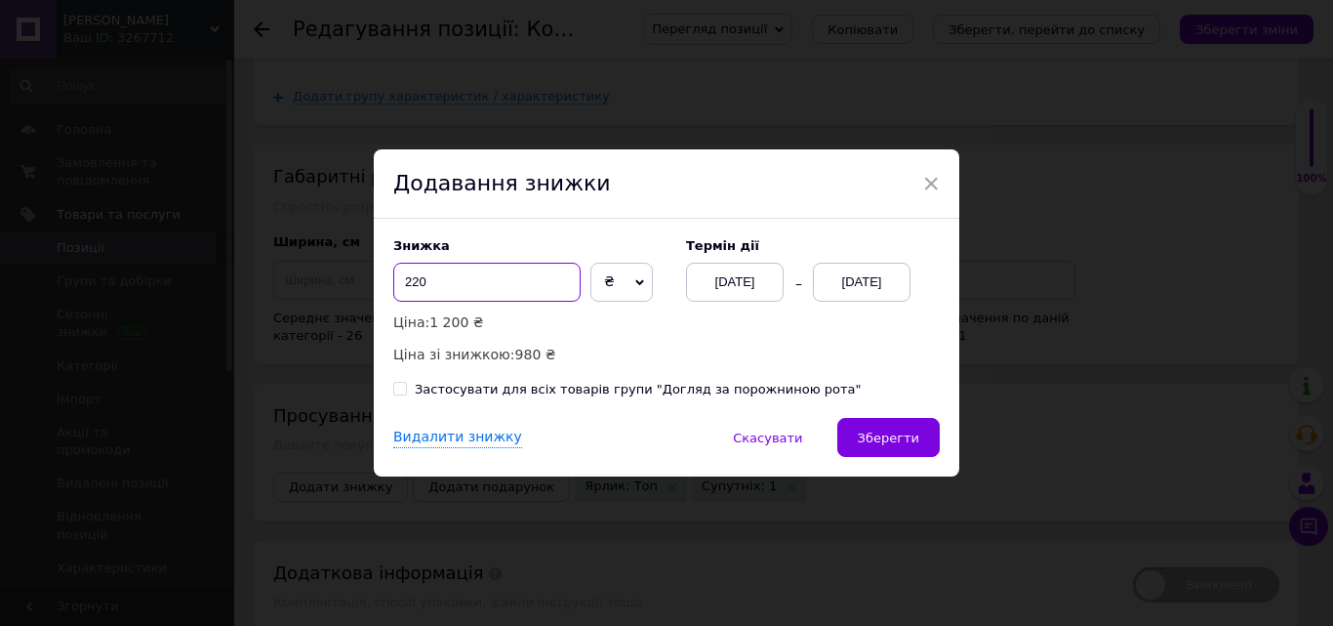
click at [479, 275] on input "220" at bounding box center [486, 282] width 187 height 39
type input "2"
type input "100"
click at [734, 283] on div "[DATE]" at bounding box center [735, 282] width 98 height 39
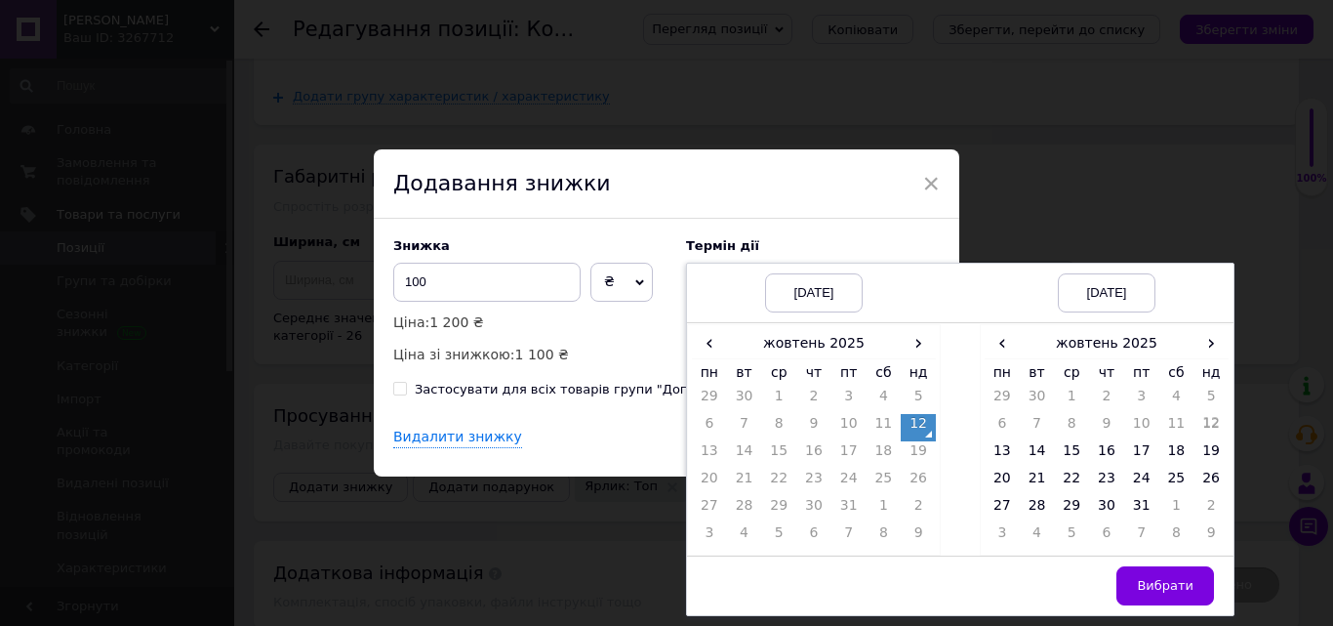
drag, startPoint x: 1142, startPoint y: 508, endPoint x: 1155, endPoint y: 551, distance: 45.7
click at [1143, 508] on td "31" at bounding box center [1141, 509] width 35 height 27
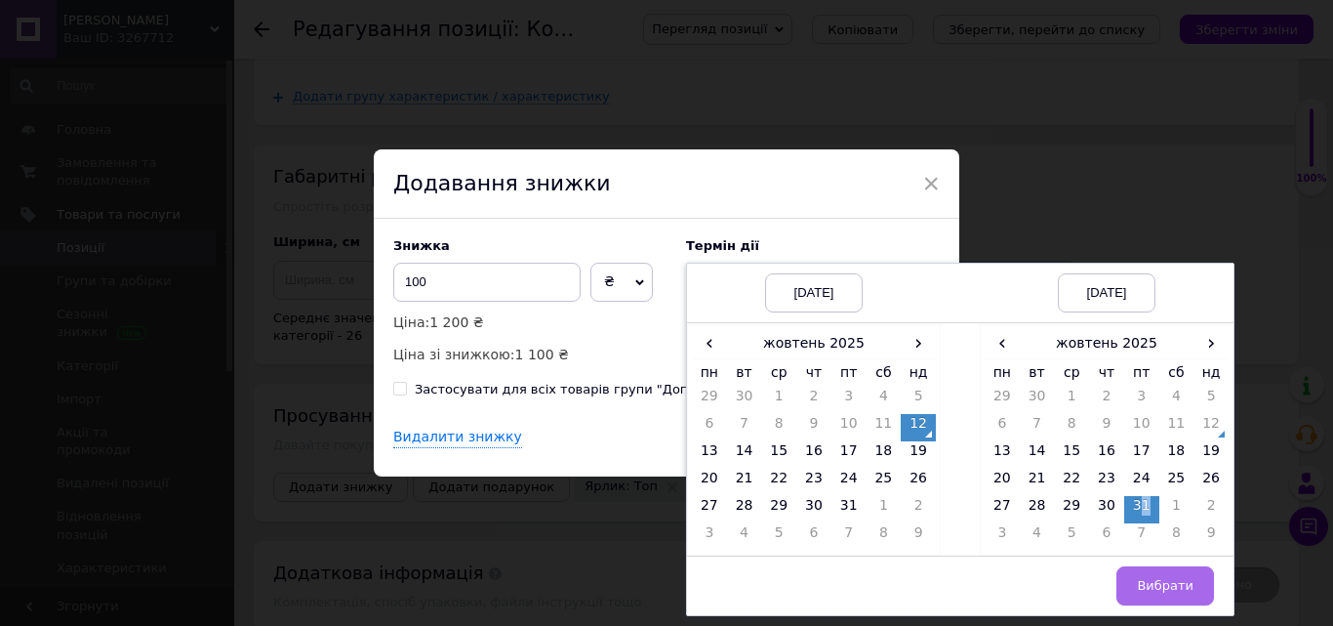
click at [1159, 579] on span "Вибрати" at bounding box center [1165, 585] width 57 height 15
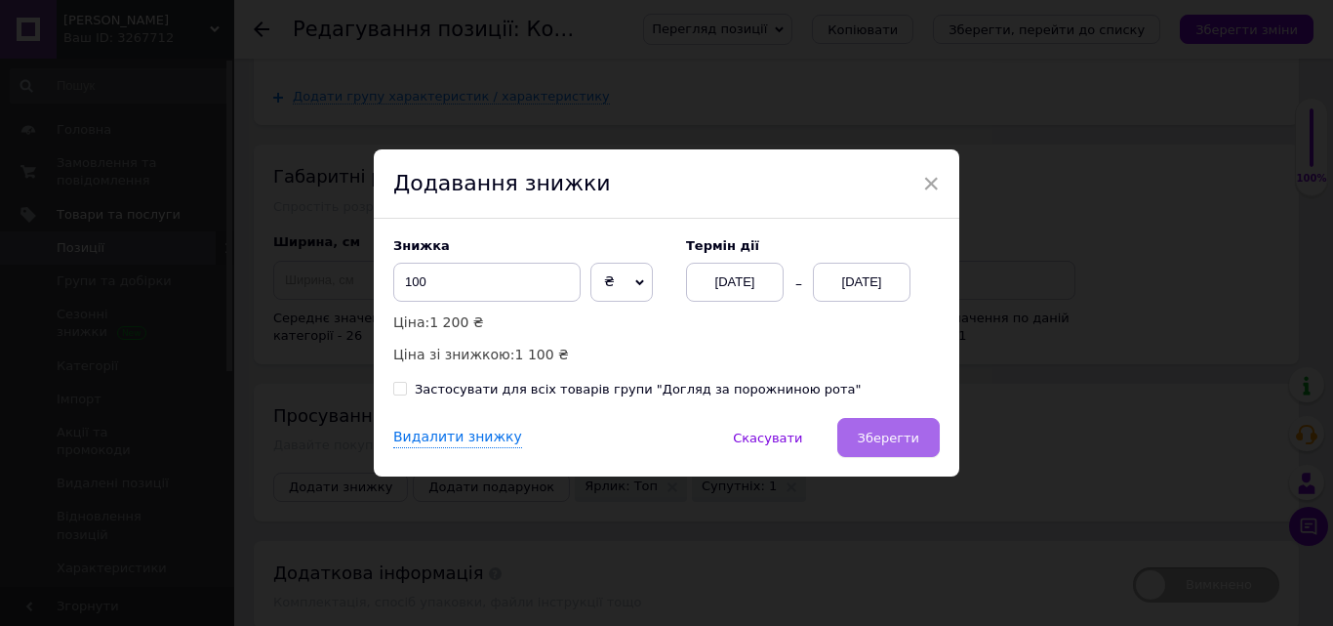
click at [900, 440] on span "Зберегти" at bounding box center [888, 437] width 61 height 15
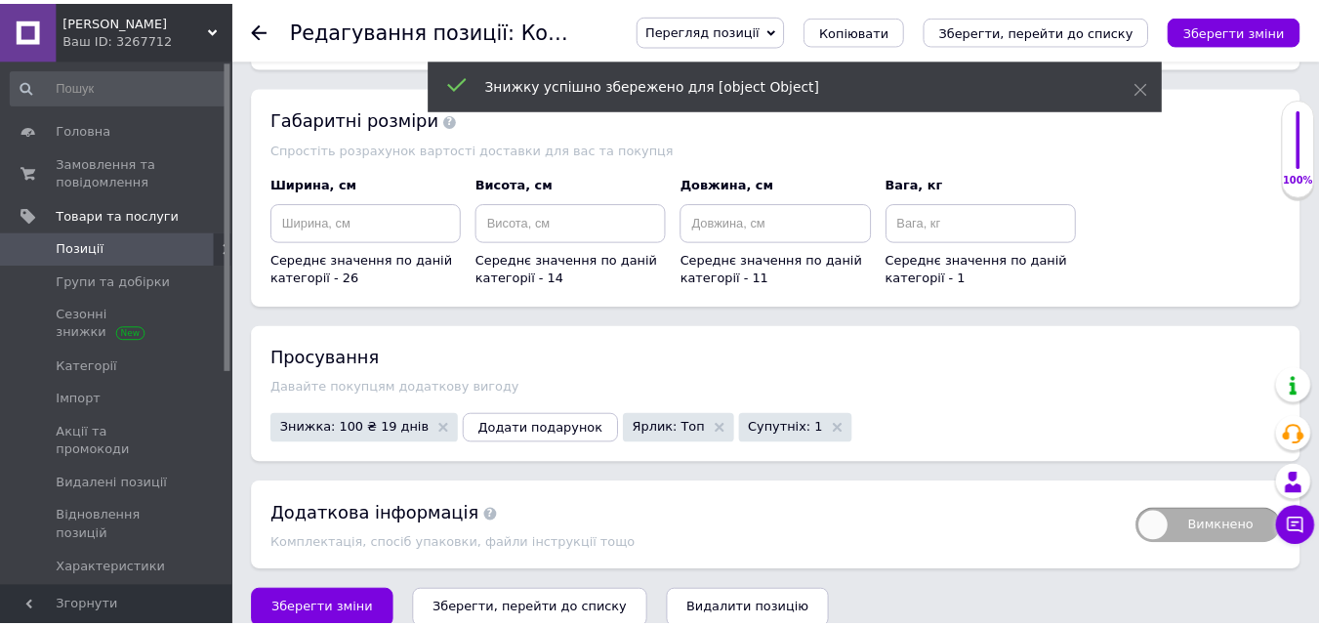
scroll to position [2785, 0]
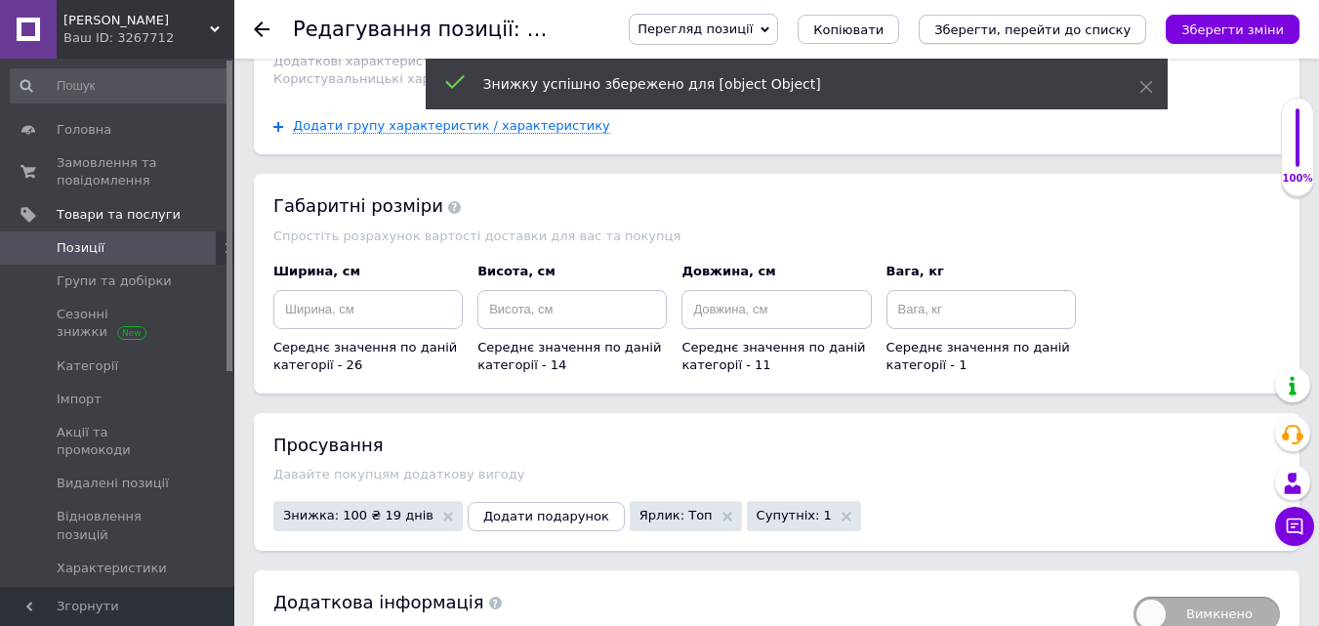
click at [1088, 30] on icon "Зберегти, перейти до списку" at bounding box center [1032, 29] width 196 height 15
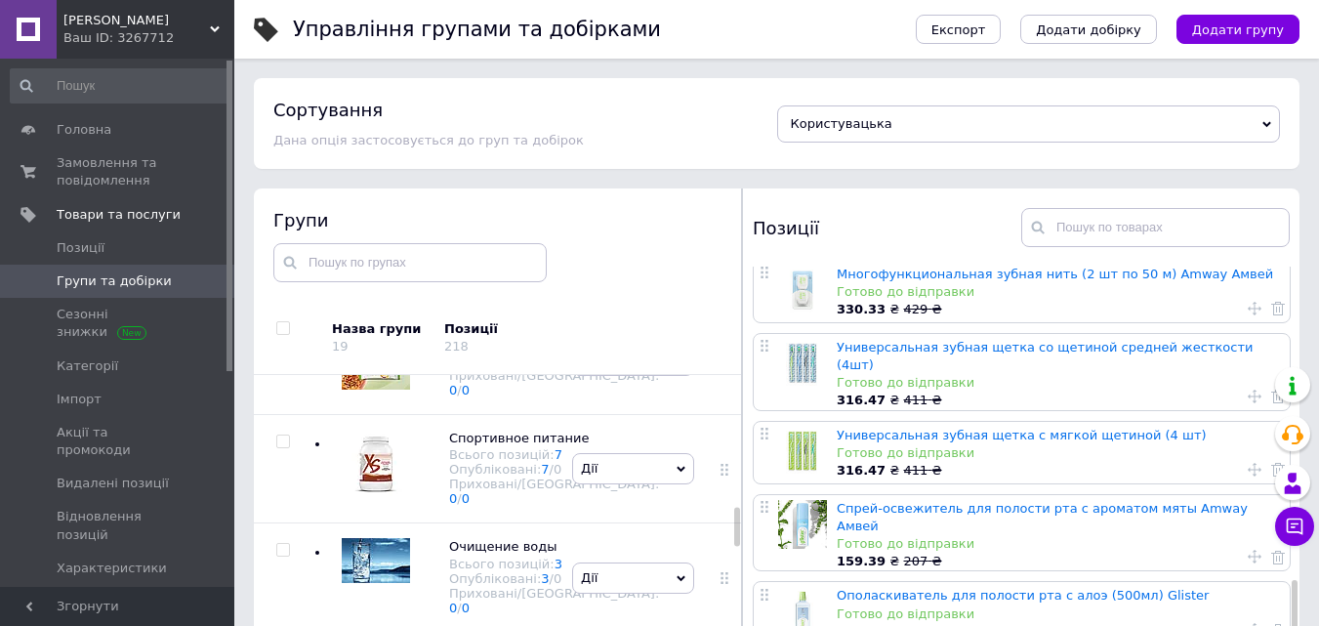
scroll to position [1048, 0]
